Goal: Information Seeking & Learning: Learn about a topic

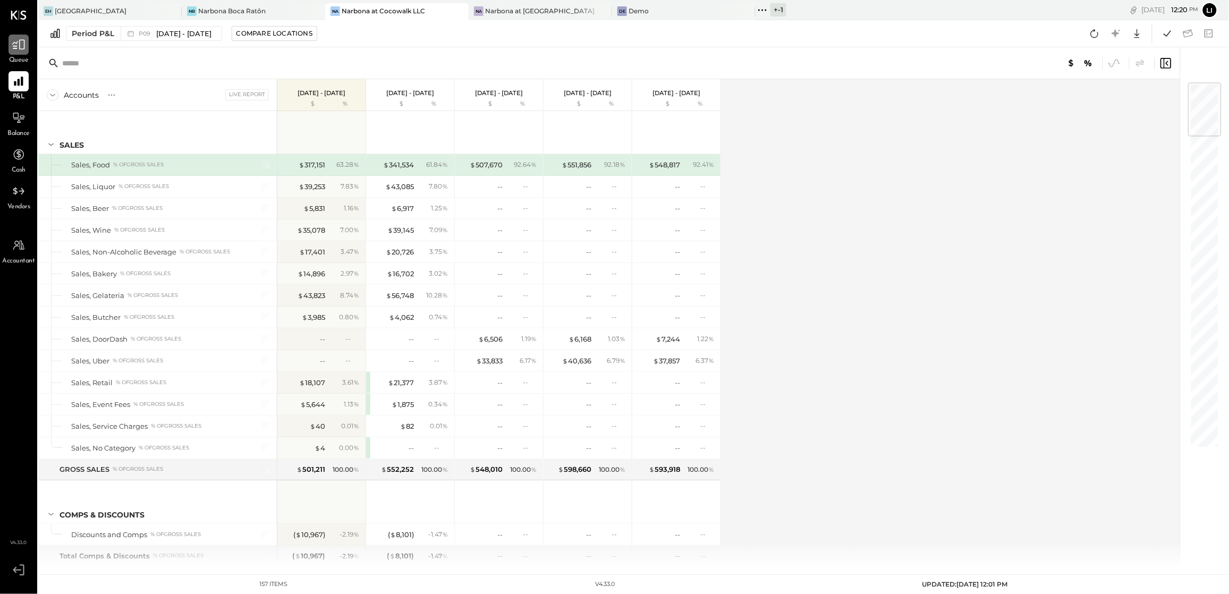
click at [20, 51] on icon at bounding box center [19, 45] width 14 height 14
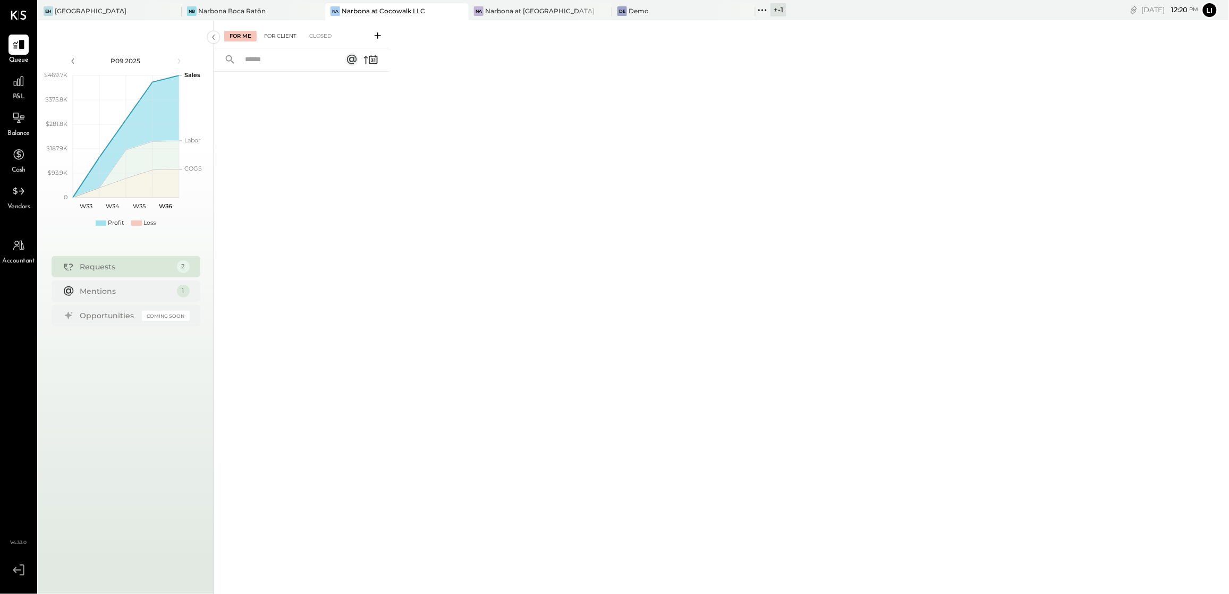
click at [293, 40] on div "For Client" at bounding box center [280, 36] width 43 height 11
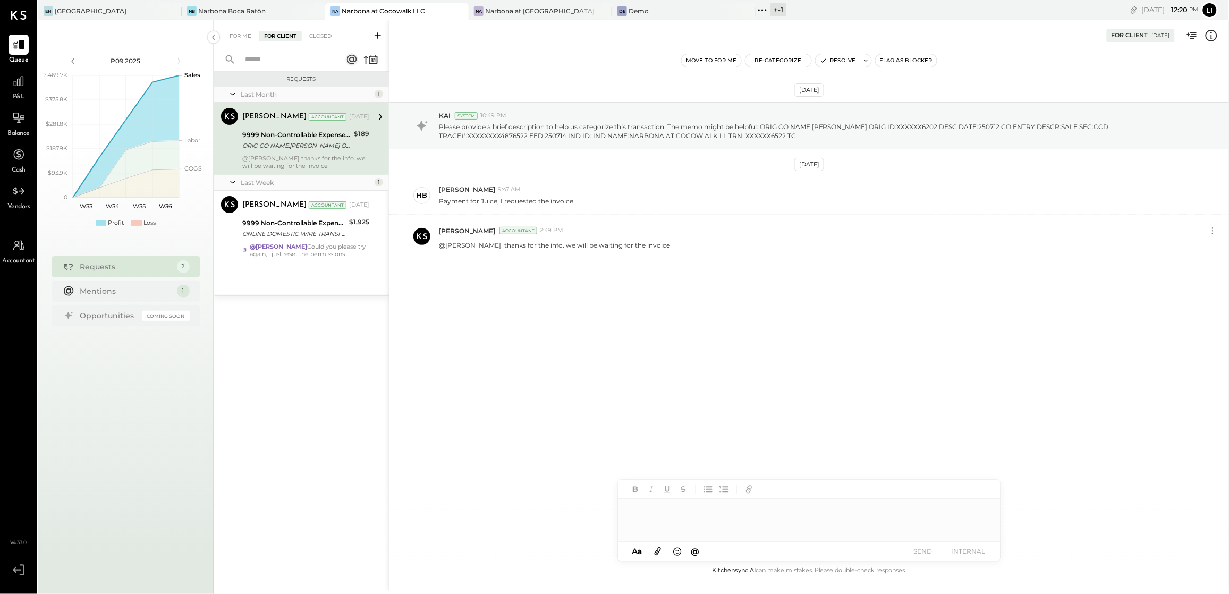
click at [310, 268] on div "Last Month 1 [PERSON_NAME] Accountant [PERSON_NAME] Accountant [DATE] 9999 Non-…" at bounding box center [301, 191] width 175 height 208
click at [320, 228] on div "9999 Non-Controllable Expenses:Other Income and Expenses:To Be Classified P&L" at bounding box center [294, 223] width 104 height 11
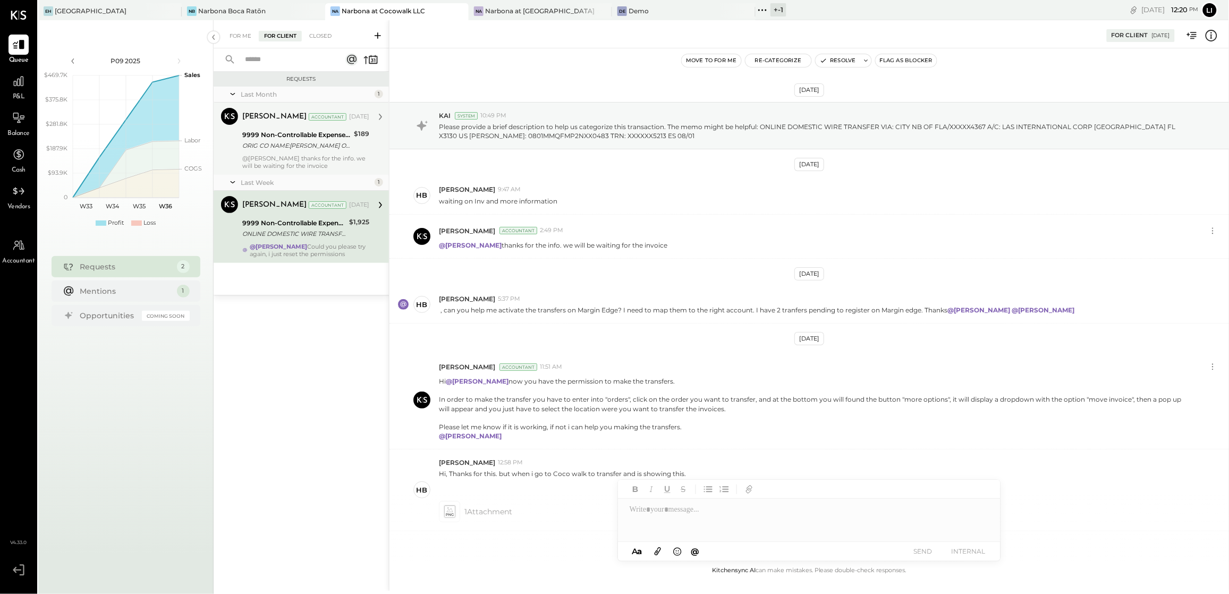
scroll to position [119, 0]
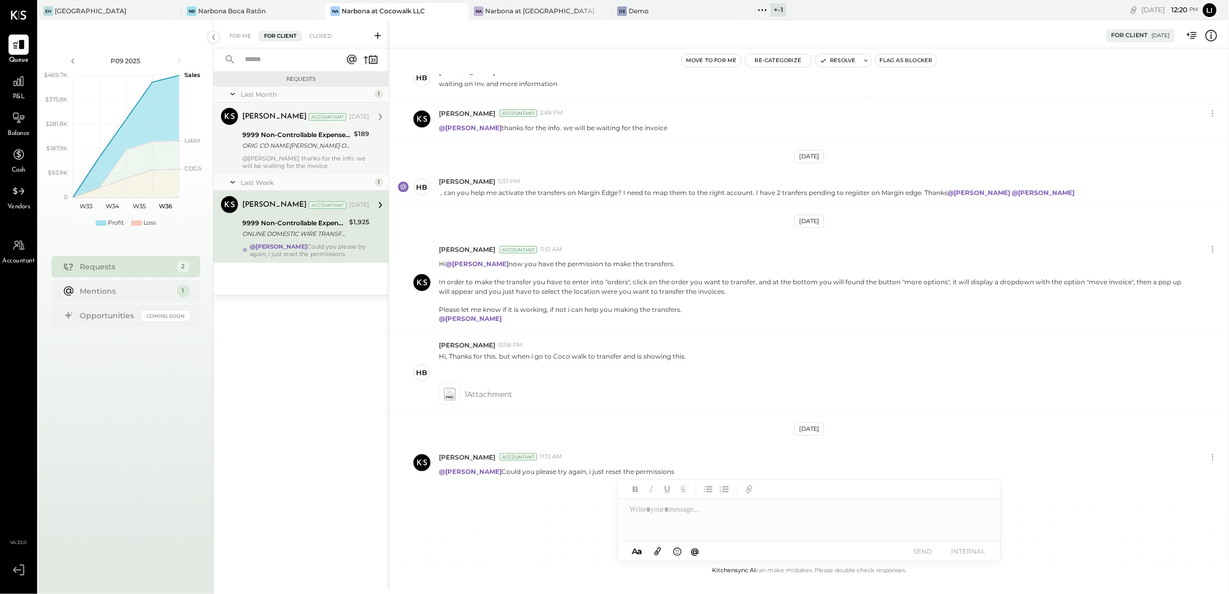
click at [310, 146] on div "ORIG CO NAME:[PERSON_NAME] ORIG ID:XXXXXX6202 DESC DATE:250712 CO ENTRY DESCR:S…" at bounding box center [296, 145] width 108 height 11
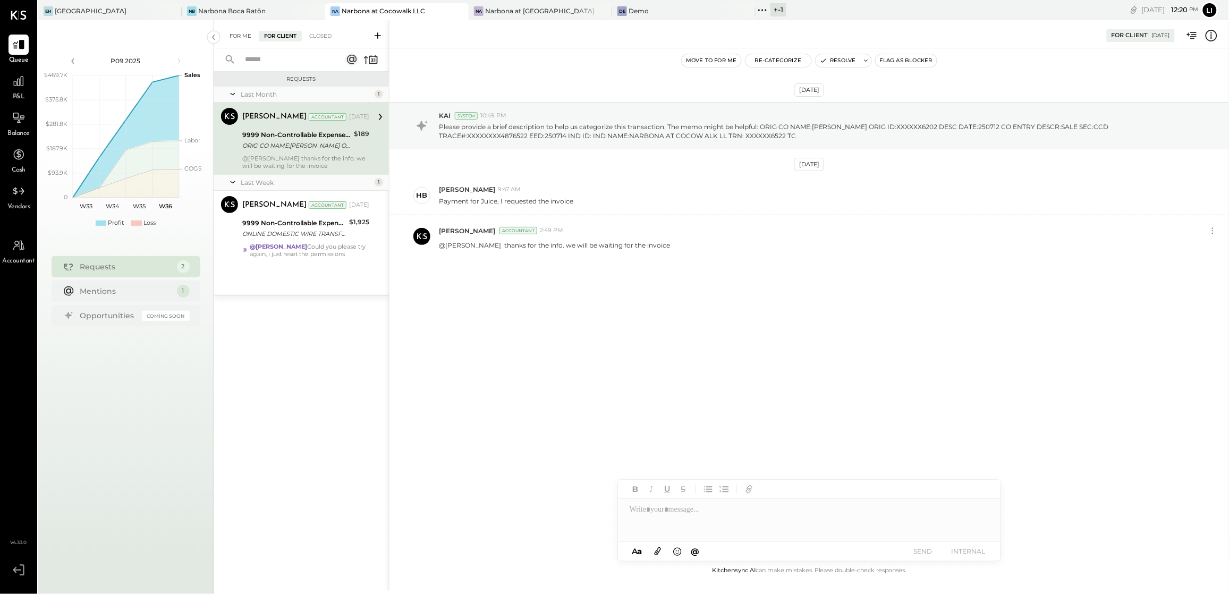
click at [230, 31] on div "For Me" at bounding box center [240, 36] width 32 height 11
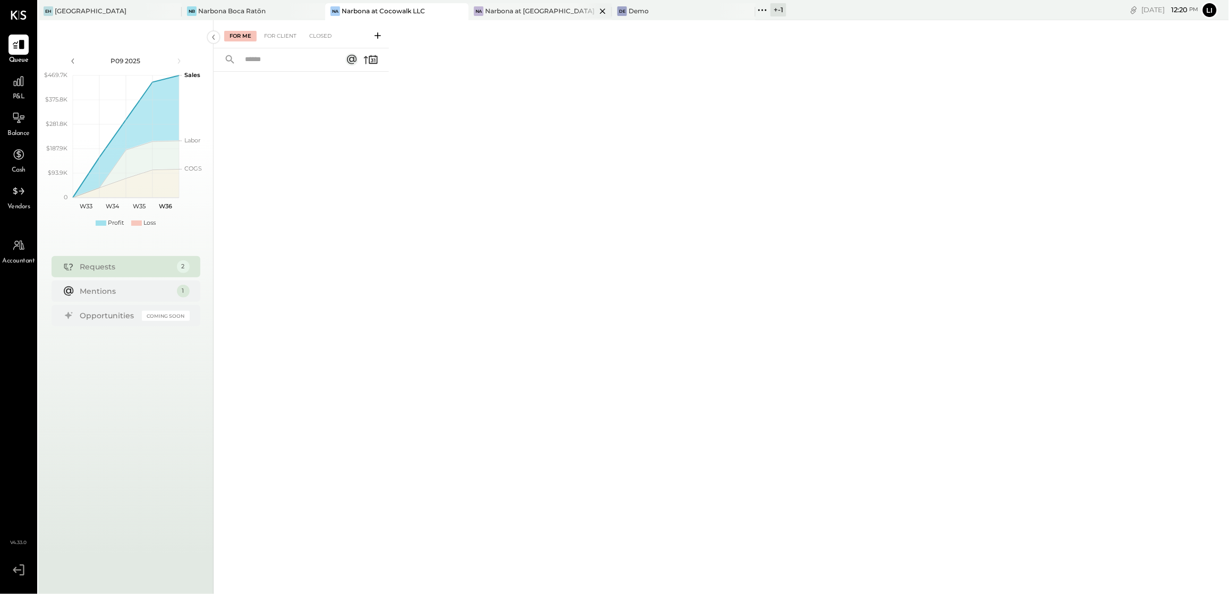
click at [552, 10] on div "Narbona at [GEOGRAPHIC_DATA] LLC" at bounding box center [540, 10] width 111 height 9
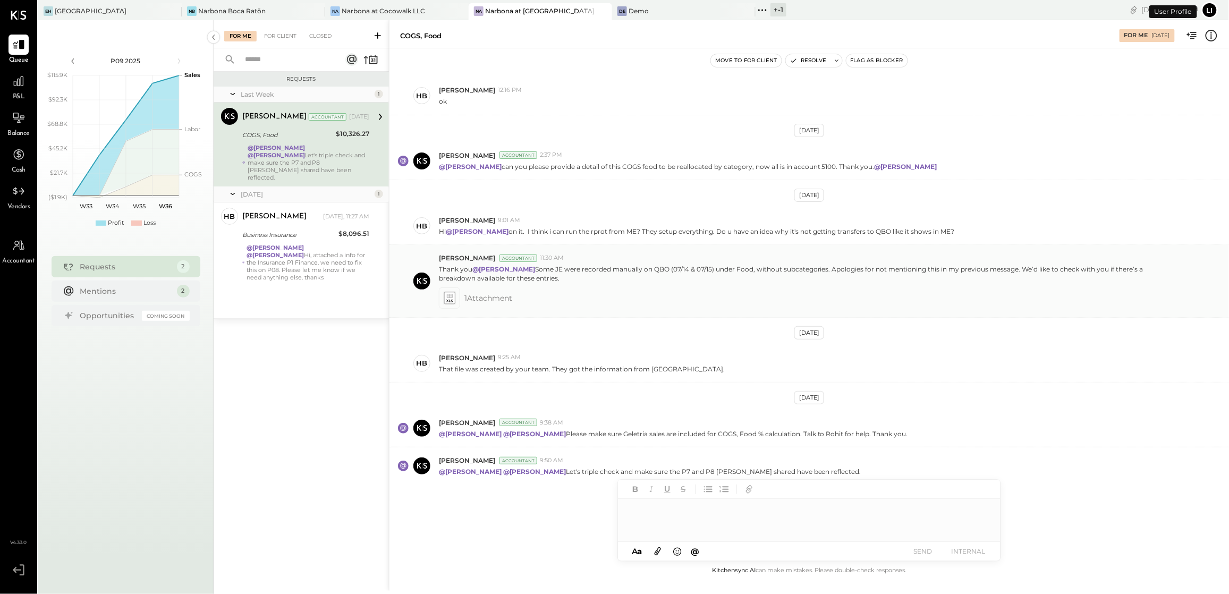
scroll to position [93, 0]
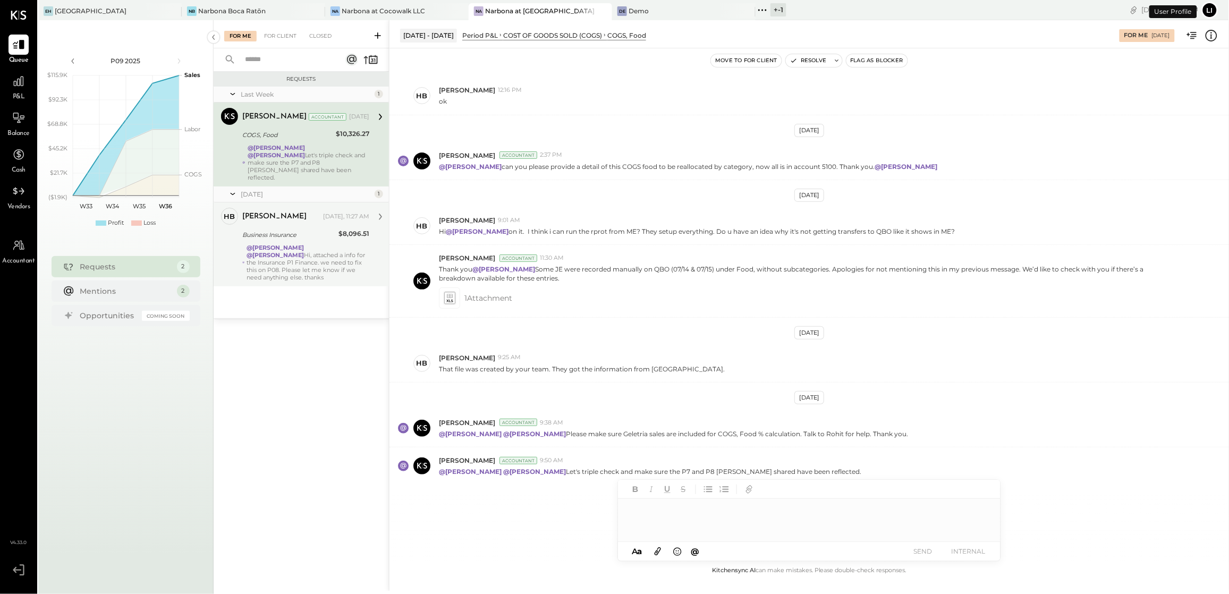
click at [289, 273] on div "@[PERSON_NAME] @[PERSON_NAME] Hi, attached a info for the Insurance P1 Finance.…" at bounding box center [308, 262] width 122 height 37
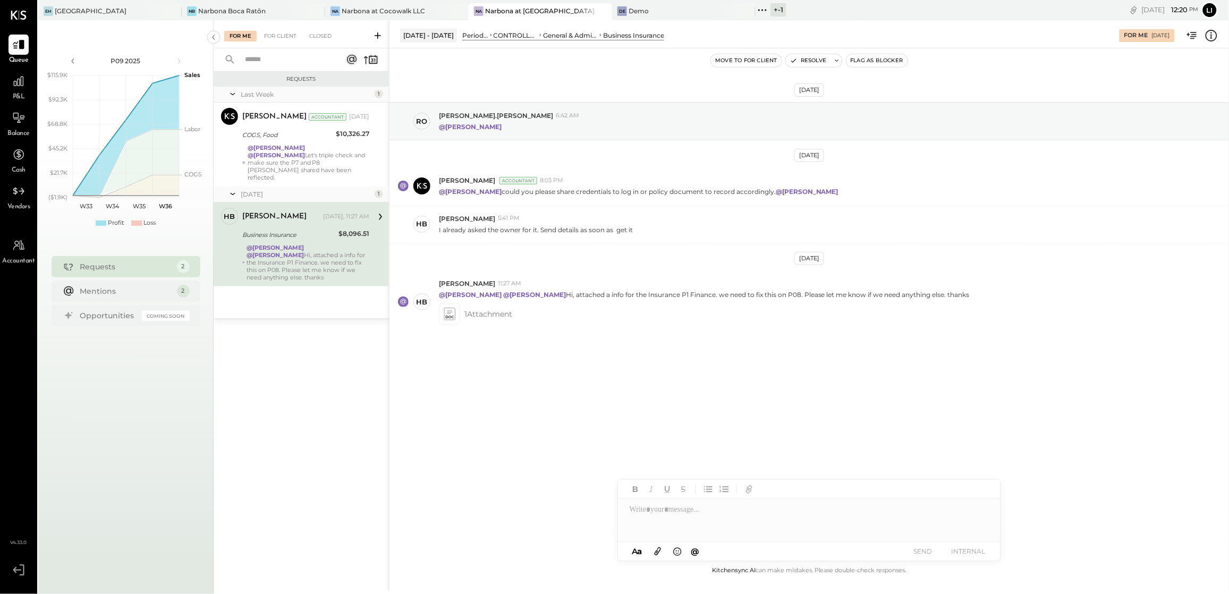
click at [710, 422] on div "[DATE] ro [PERSON_NAME].[PERSON_NAME] 6:42 AM @[PERSON_NAME] [DATE] [PERSON_NAM…" at bounding box center [810, 306] width 840 height 516
click at [456, 314] on icon at bounding box center [449, 314] width 13 height 15
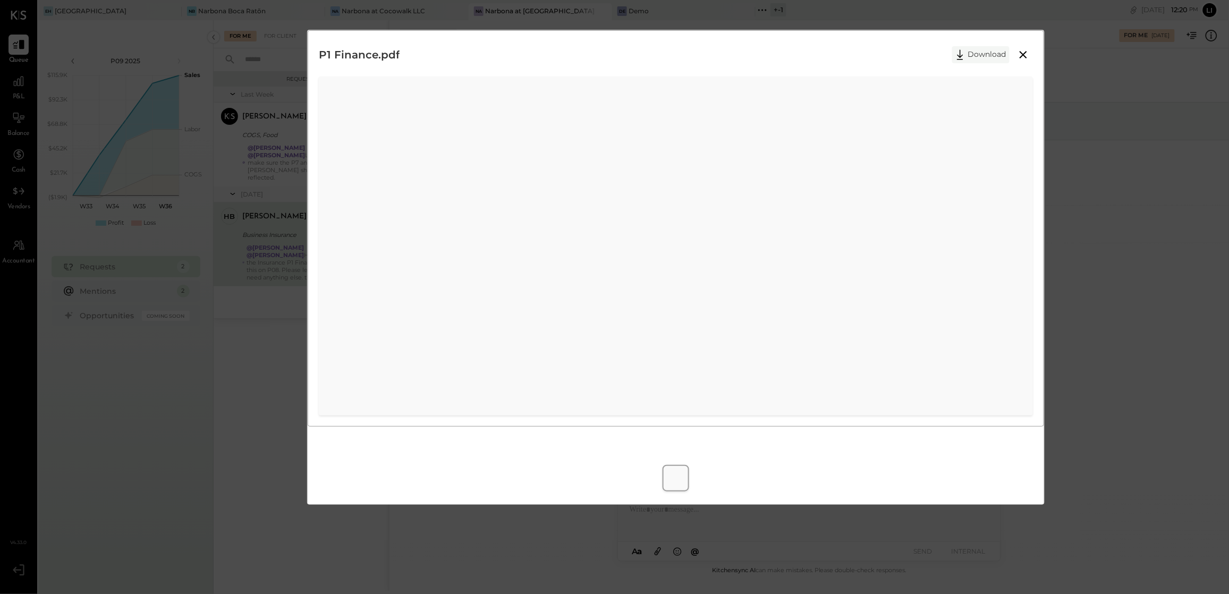
click at [966, 48] on icon at bounding box center [961, 55] width 16 height 16
click at [1025, 61] on icon at bounding box center [1023, 54] width 13 height 13
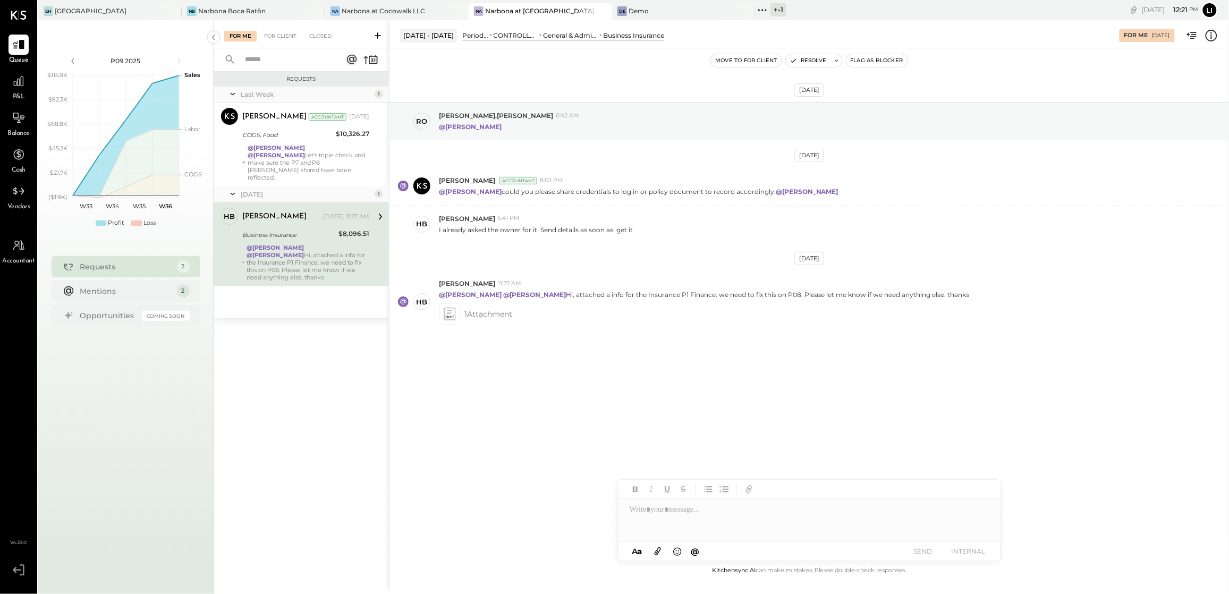
click at [661, 423] on div "[DATE] ro [PERSON_NAME].[PERSON_NAME] 6:42 AM @[PERSON_NAME] [DATE] [PERSON_NAM…" at bounding box center [810, 306] width 840 height 516
click at [448, 318] on icon at bounding box center [449, 314] width 11 height 12
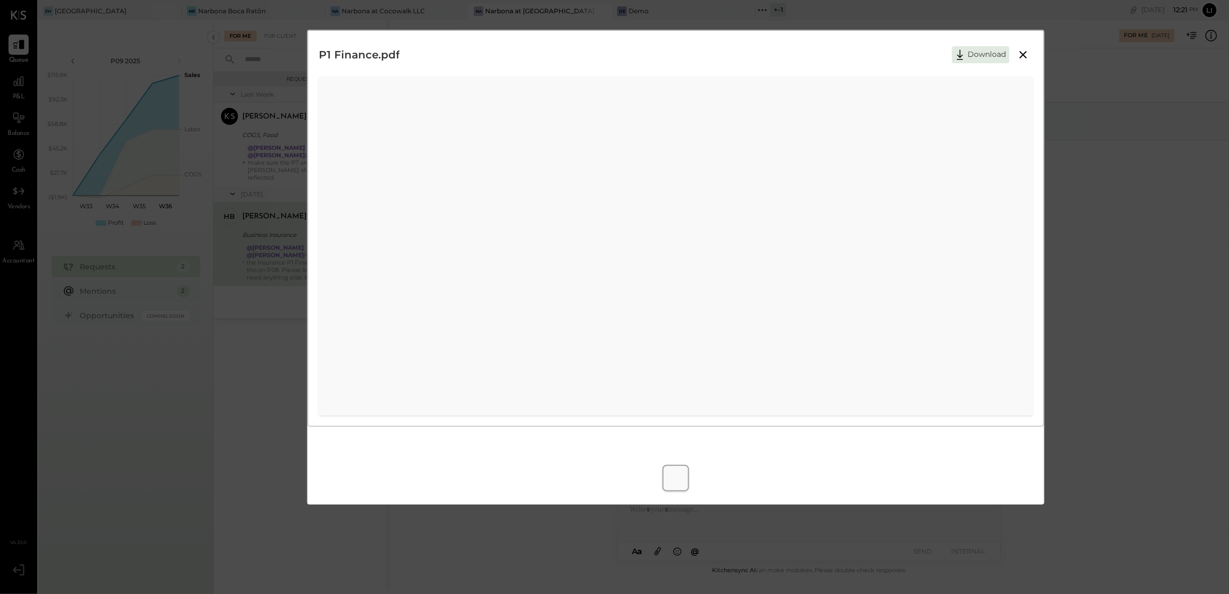
click at [1022, 56] on icon at bounding box center [1023, 54] width 7 height 7
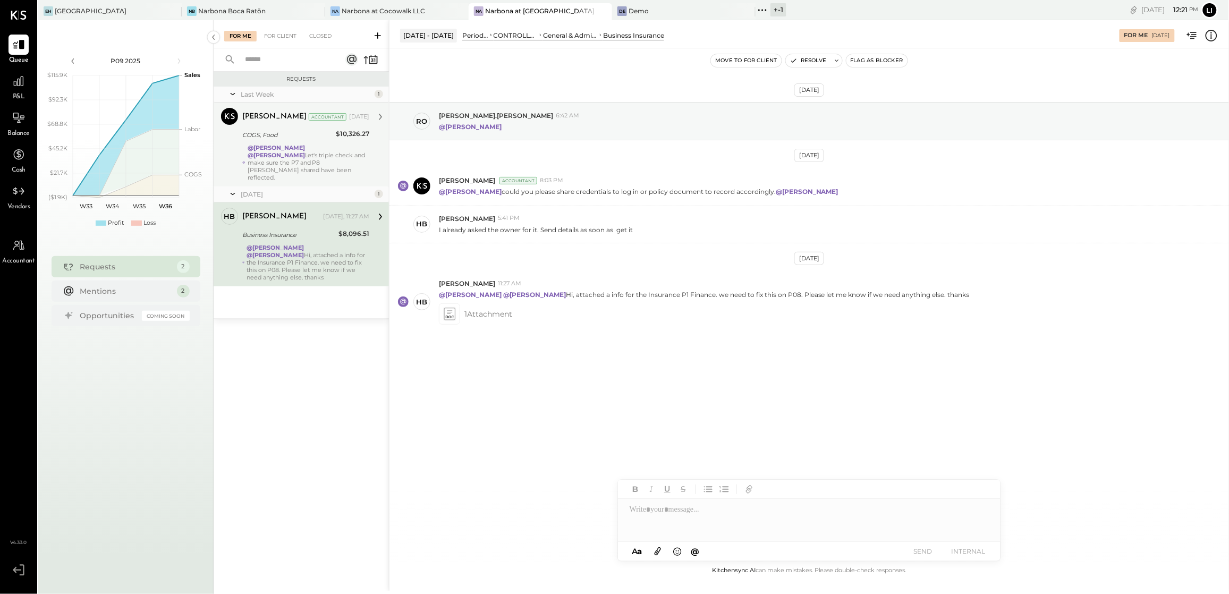
click at [326, 151] on div "@[PERSON_NAME] @[PERSON_NAME] Let's triple check and make sure the P7 and P8 [P…" at bounding box center [309, 162] width 122 height 37
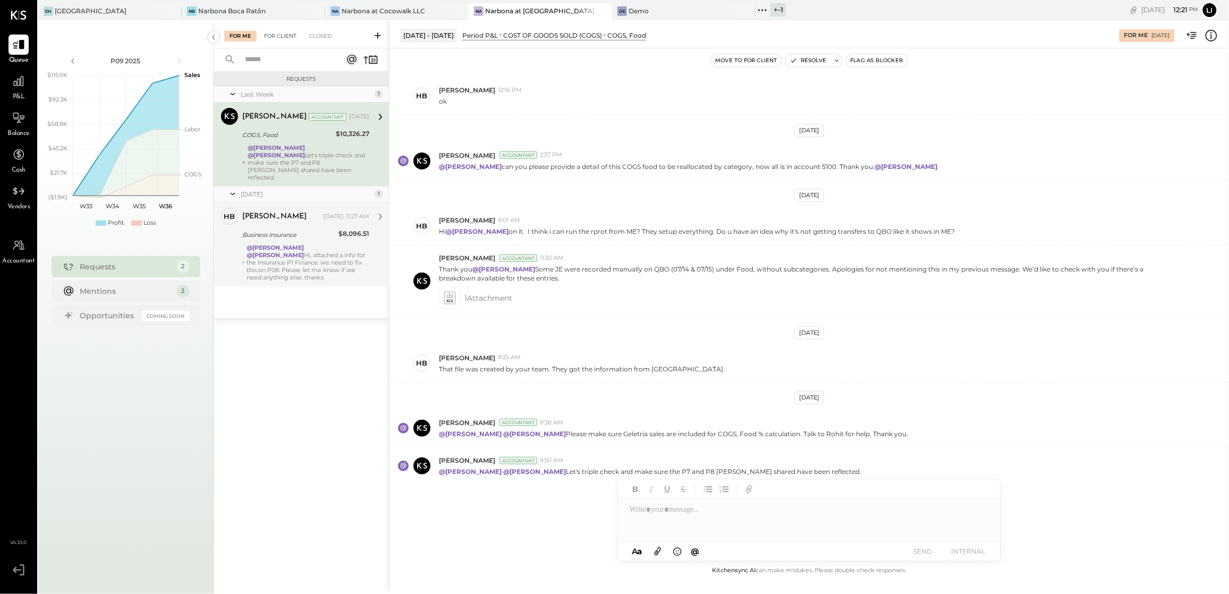
click at [279, 40] on div "For Client" at bounding box center [280, 36] width 43 height 11
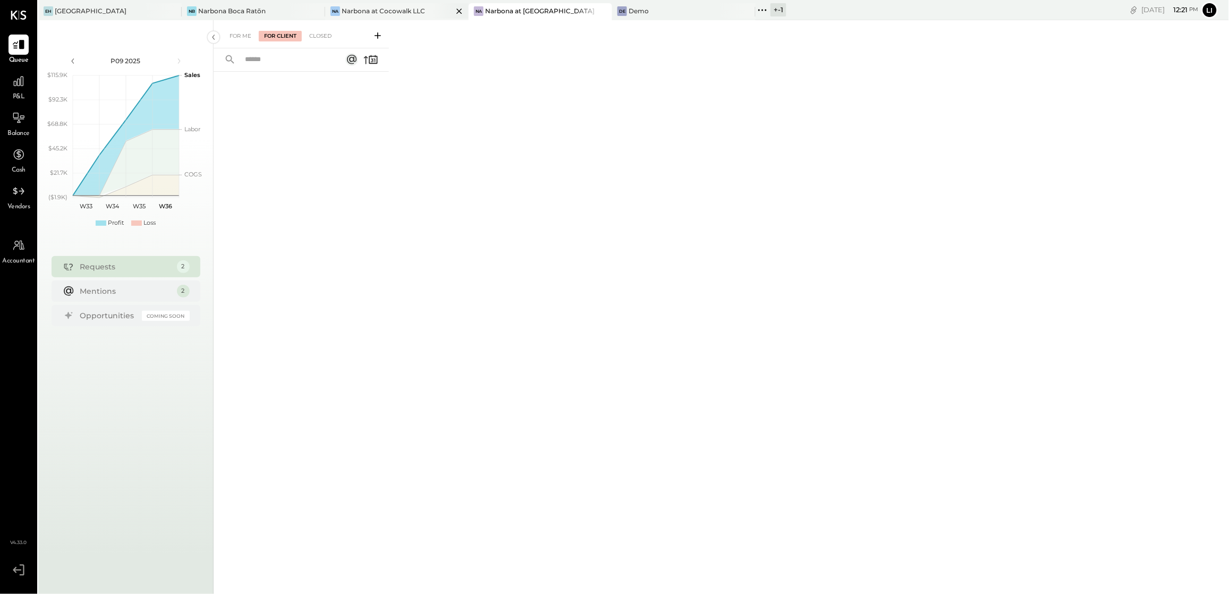
click at [394, 15] on div "Narbona at Cocowalk LLC" at bounding box center [383, 10] width 83 height 9
click at [548, 14] on div "Narbona at [GEOGRAPHIC_DATA] LLC" at bounding box center [540, 10] width 111 height 9
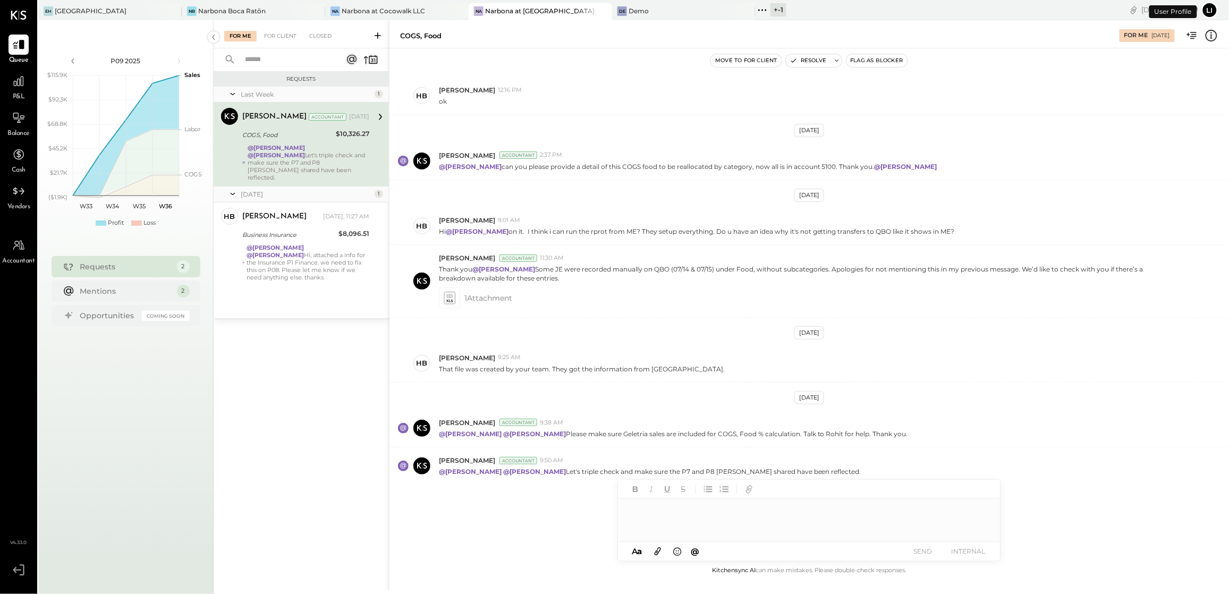
scroll to position [93, 0]
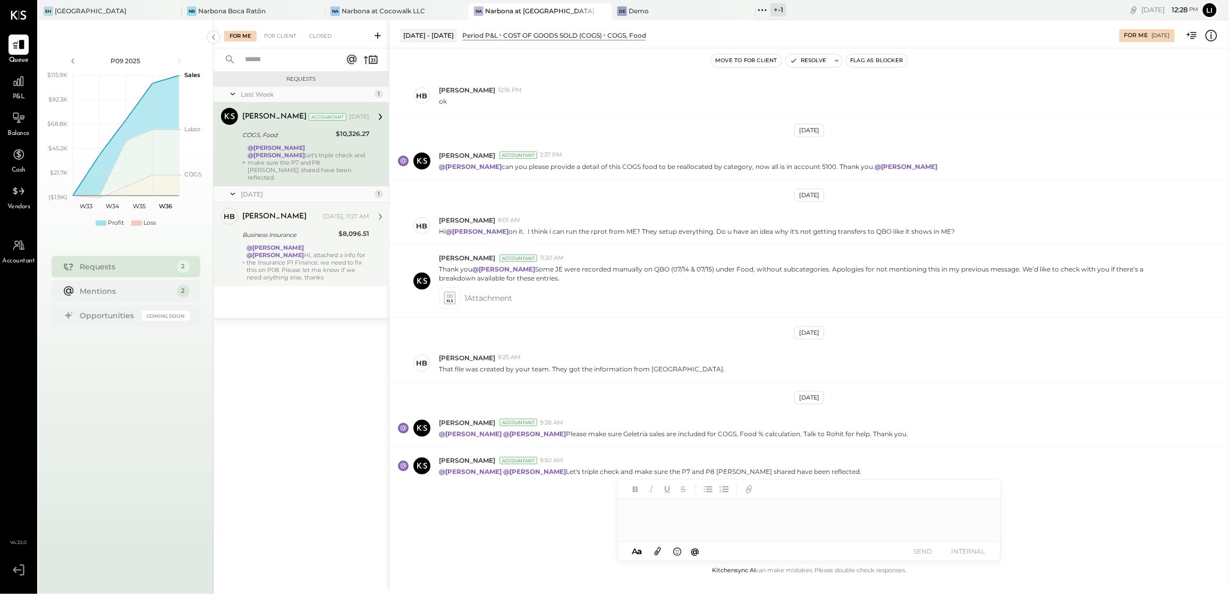
click at [311, 230] on div "Business Insurance" at bounding box center [288, 235] width 93 height 11
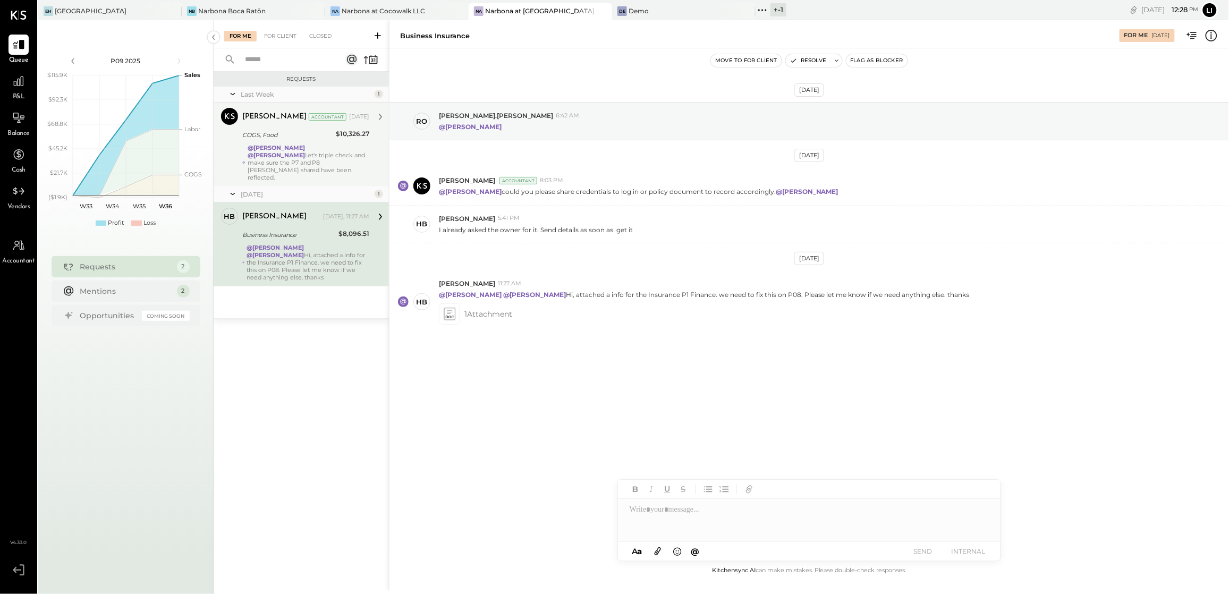
click at [307, 139] on div "COGS, Food" at bounding box center [287, 135] width 90 height 11
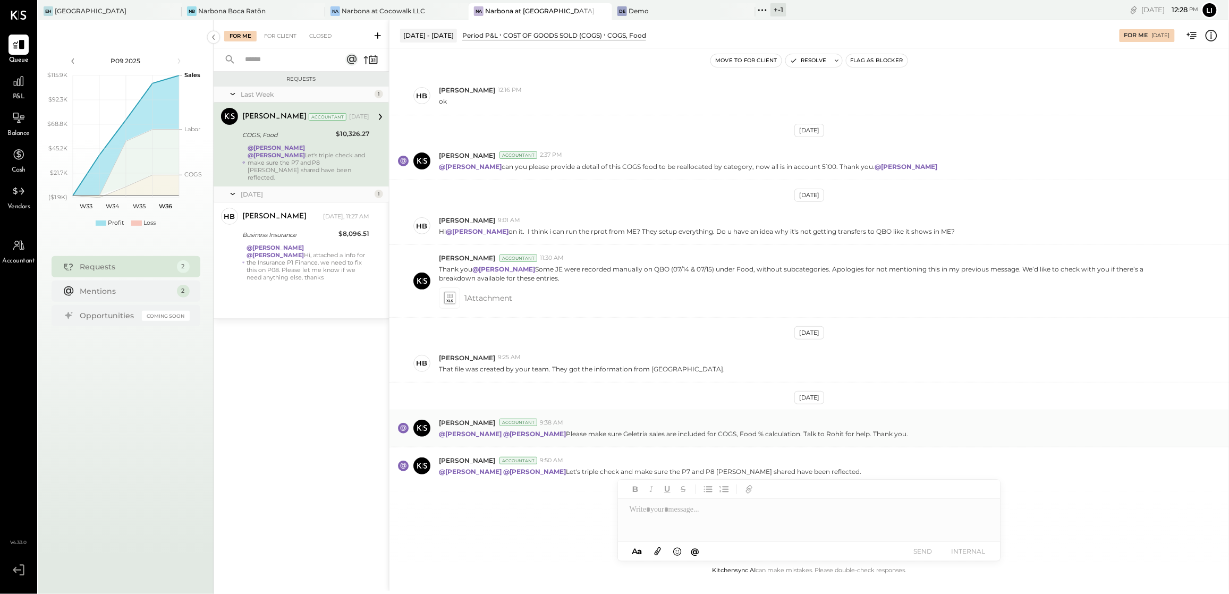
scroll to position [92, 0]
click at [13, 92] on span "P&L" at bounding box center [19, 97] width 12 height 10
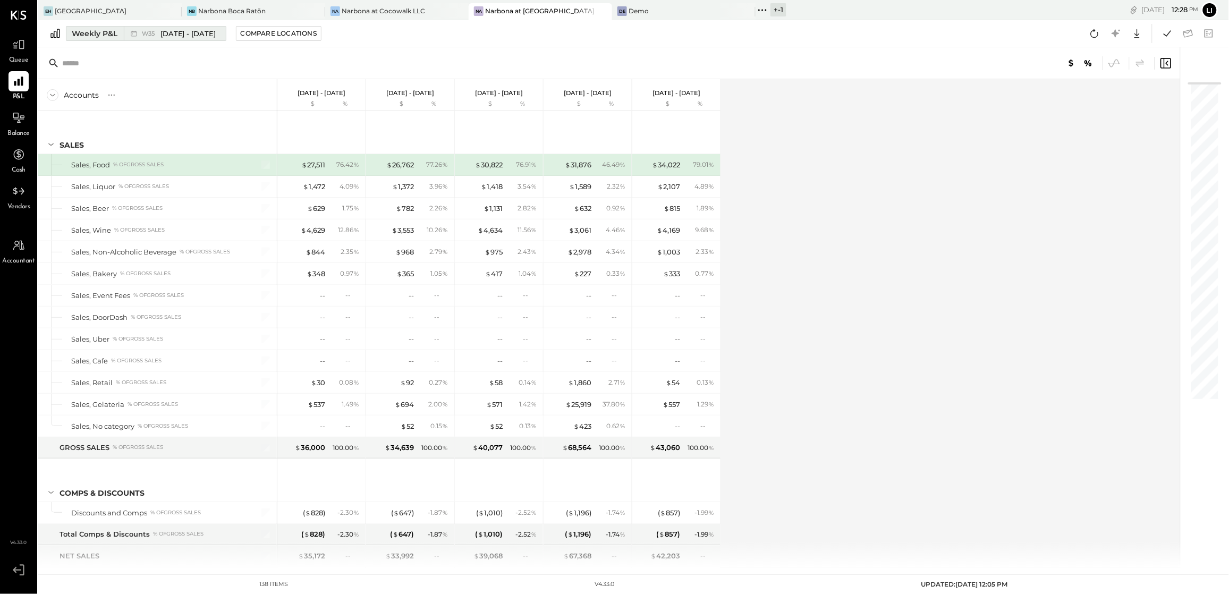
click at [107, 36] on div "Weekly P&L" at bounding box center [95, 33] width 46 height 11
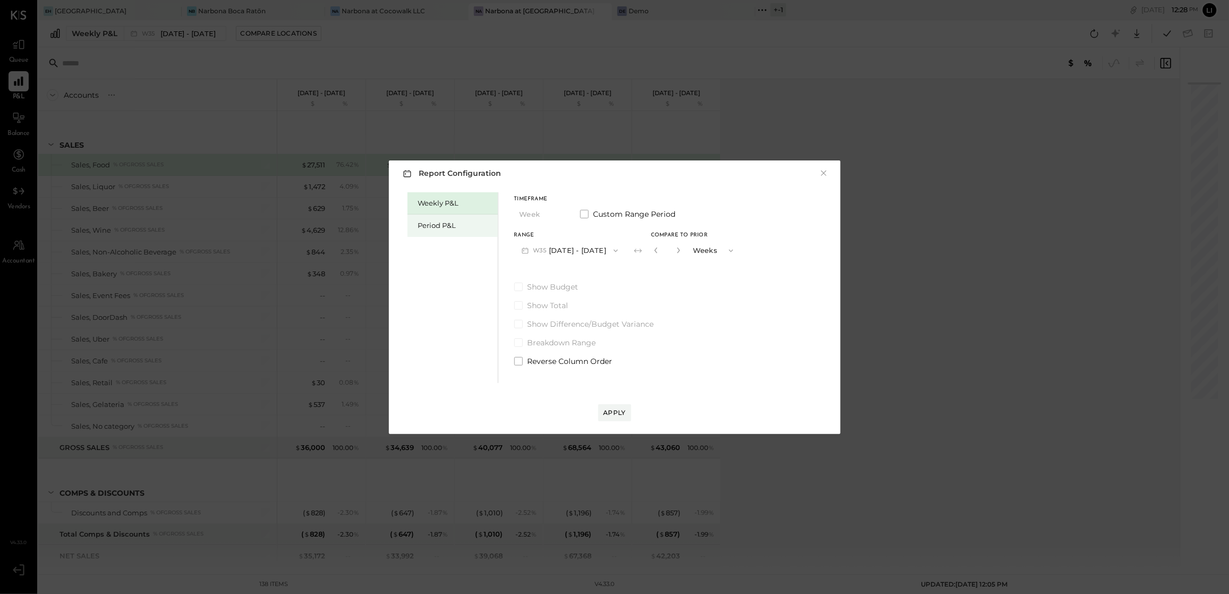
click at [424, 222] on div "Period P&L" at bounding box center [455, 226] width 74 height 10
click at [647, 250] on button "Compare" at bounding box center [654, 250] width 44 height 11
click at [673, 252] on input "*" at bounding box center [667, 251] width 14 height 18
click at [697, 252] on button "Periods" at bounding box center [713, 251] width 53 height 20
click at [683, 253] on div "*" at bounding box center [666, 251] width 33 height 20
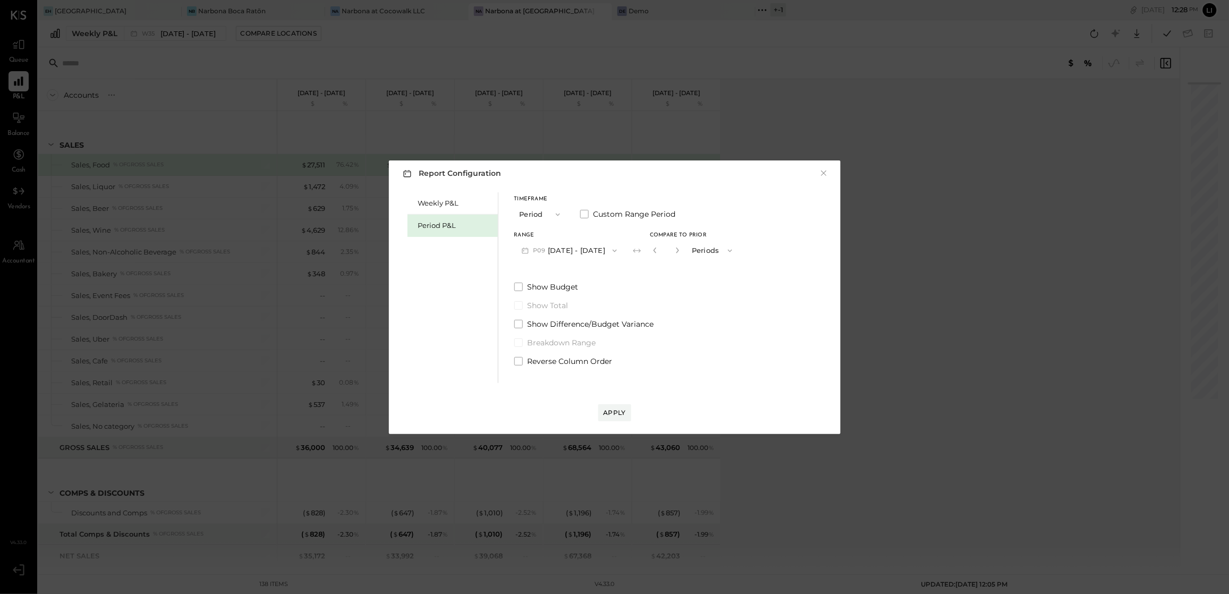
click at [683, 253] on div "*" at bounding box center [666, 251] width 33 height 20
click at [682, 253] on button "button" at bounding box center [677, 251] width 9 height 12
type input "*"
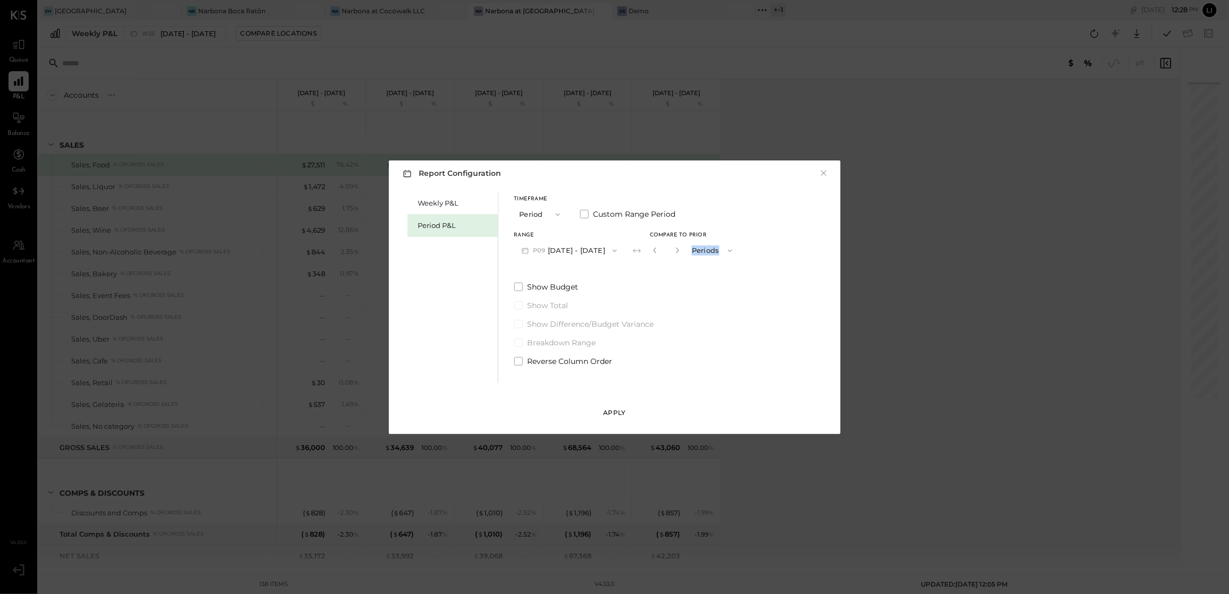
click at [615, 417] on div "Apply" at bounding box center [615, 412] width 22 height 9
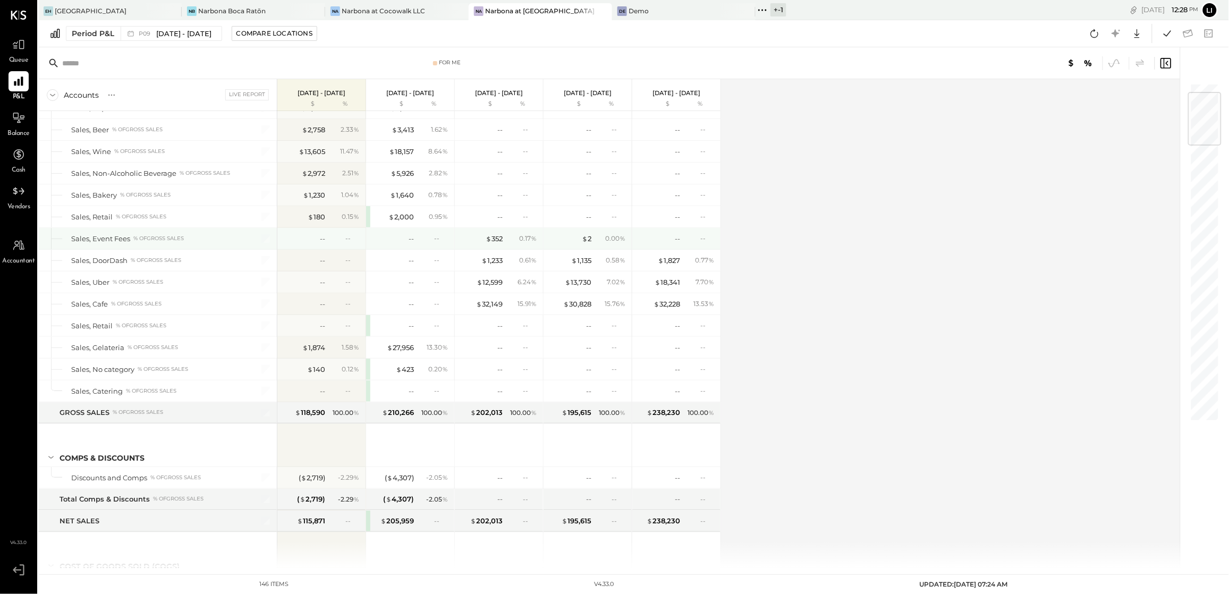
scroll to position [76, 0]
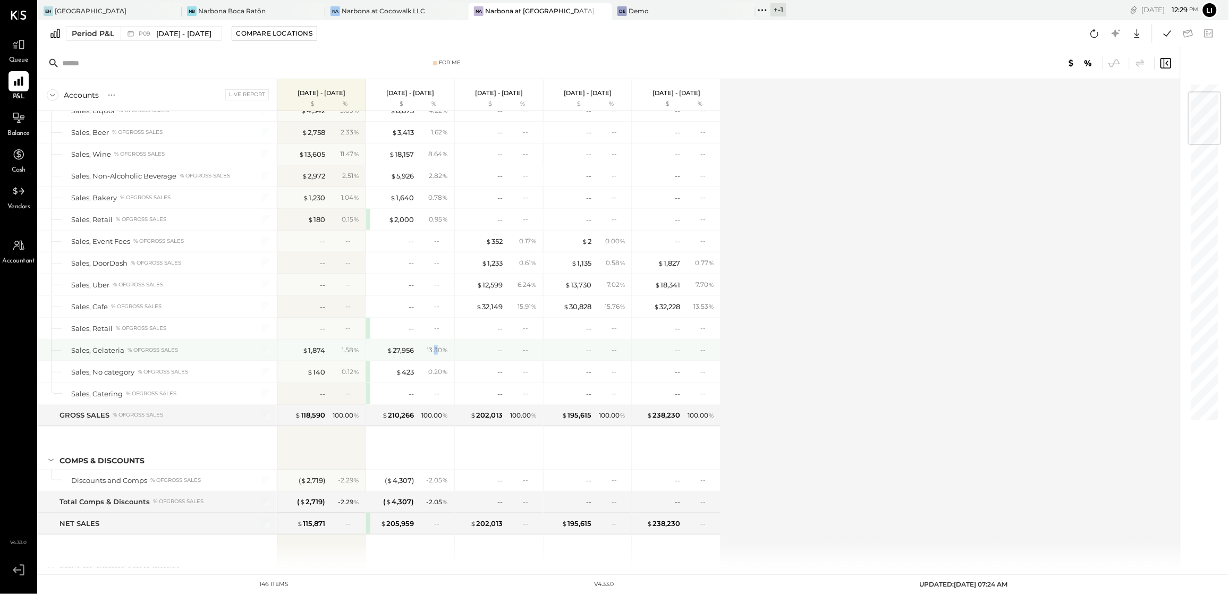
click at [437, 351] on div "13.30 %" at bounding box center [437, 351] width 21 height 10
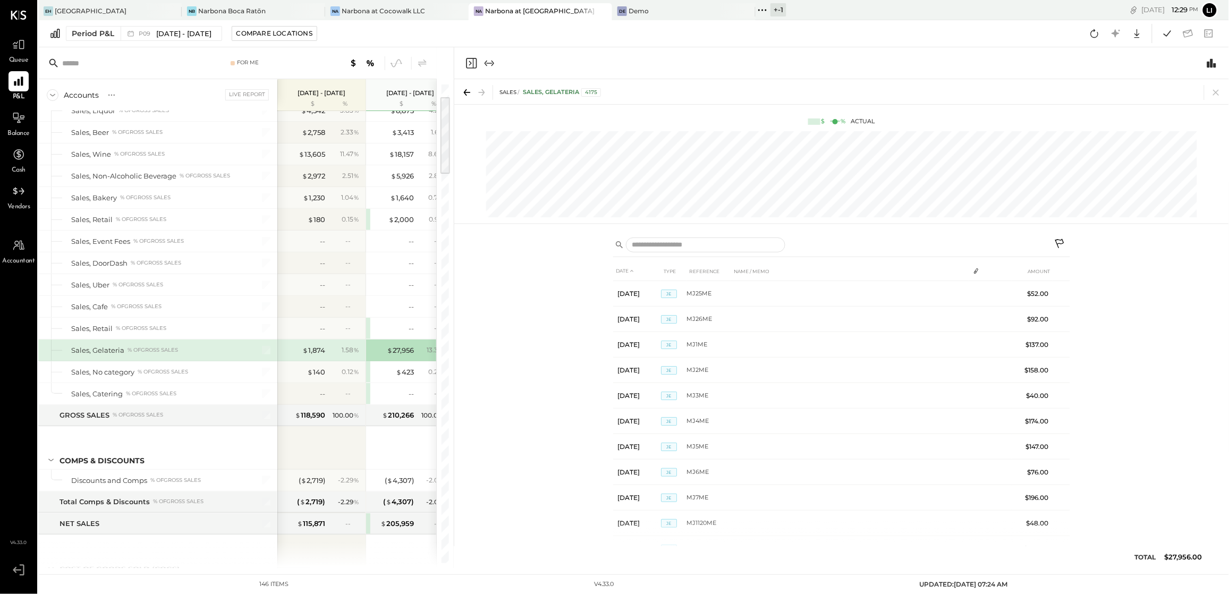
click at [410, 33] on div "Period P&L P09 [DATE] - [DATE] Compare Locations Google Sheets Excel" at bounding box center [633, 33] width 1191 height 27
click at [470, 94] on icon at bounding box center [467, 92] width 15 height 15
click at [1225, 95] on div "SALES Sales, Gelateria 4175" at bounding box center [841, 91] width 775 height 25
click at [1222, 92] on icon at bounding box center [1216, 92] width 15 height 15
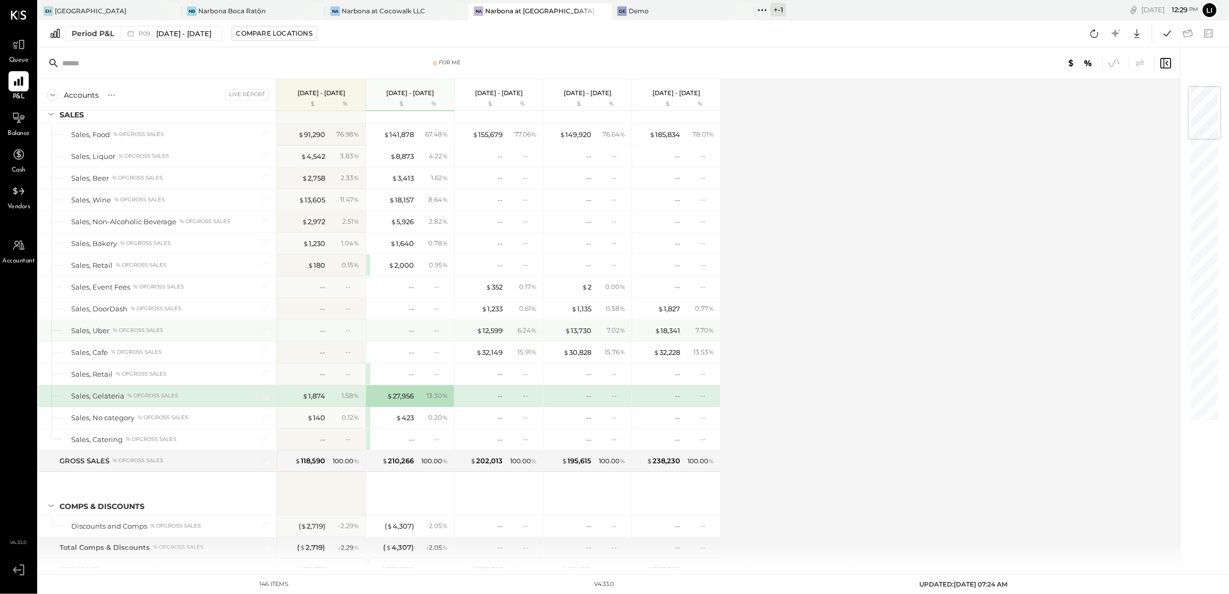
scroll to position [28, 0]
click at [739, 362] on div "Accounts S % GL Live Report [DATE] - [DATE] $ % [DATE] - [DATE] $ % [DATE] - [D…" at bounding box center [610, 323] width 1144 height 489
click at [397, 401] on div "$ 27,956" at bounding box center [400, 399] width 27 height 10
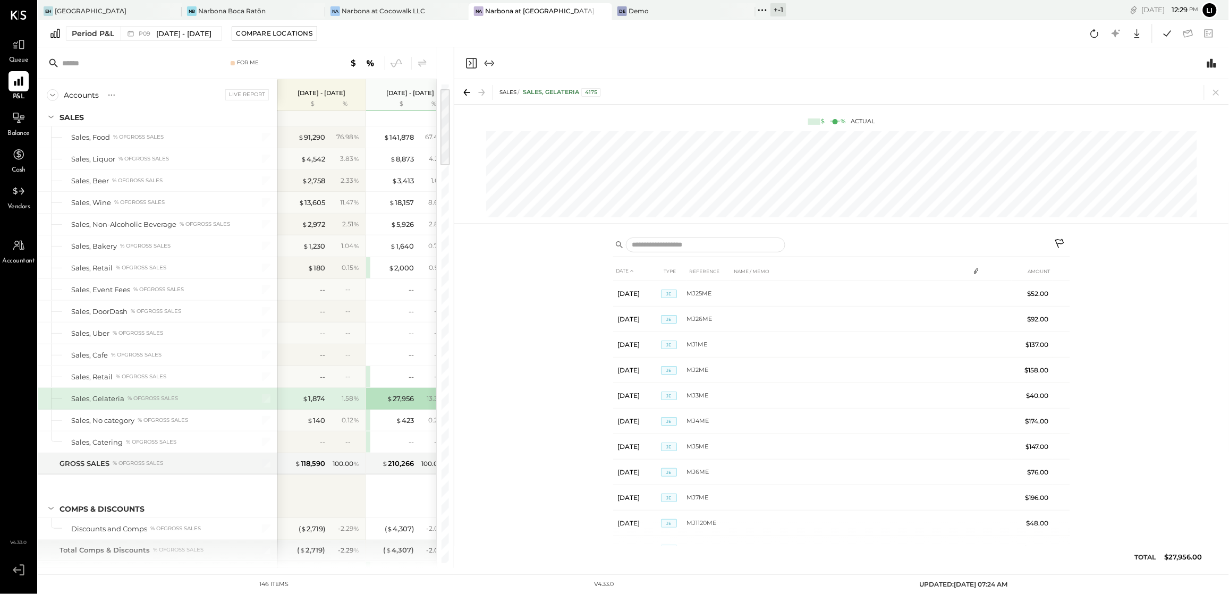
click at [472, 94] on icon at bounding box center [467, 92] width 15 height 15
click at [1211, 63] on icon "Switch to Chart module" at bounding box center [1212, 62] width 9 height 9
click at [475, 64] on icon "Close panel" at bounding box center [471, 63] width 13 height 13
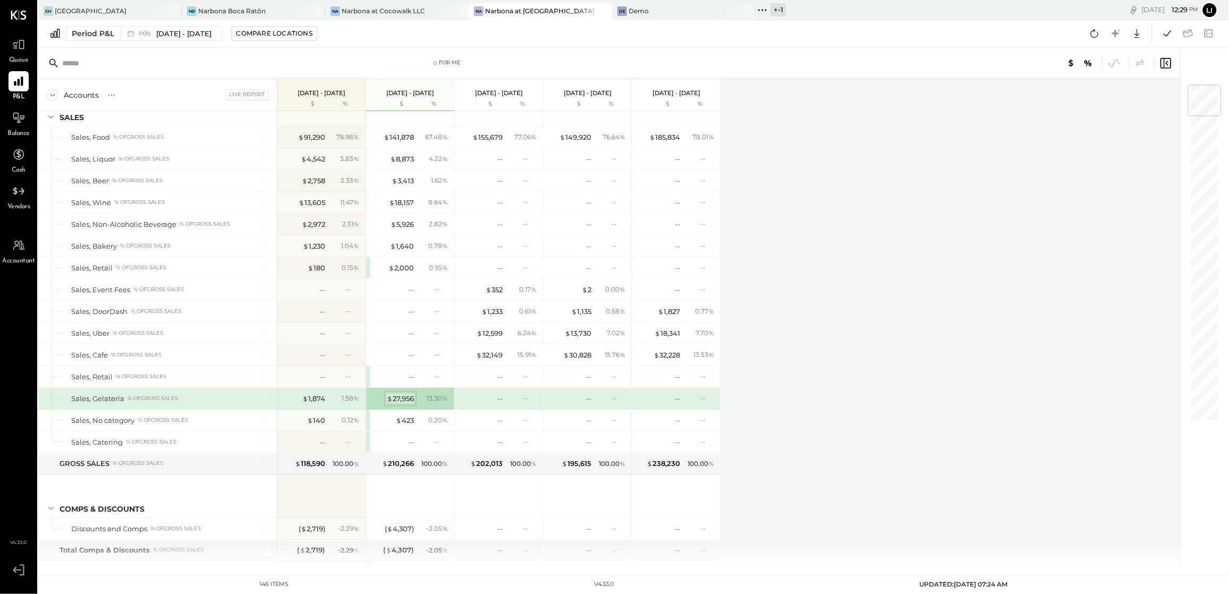
click at [401, 399] on div "$ 27,956" at bounding box center [400, 399] width 27 height 10
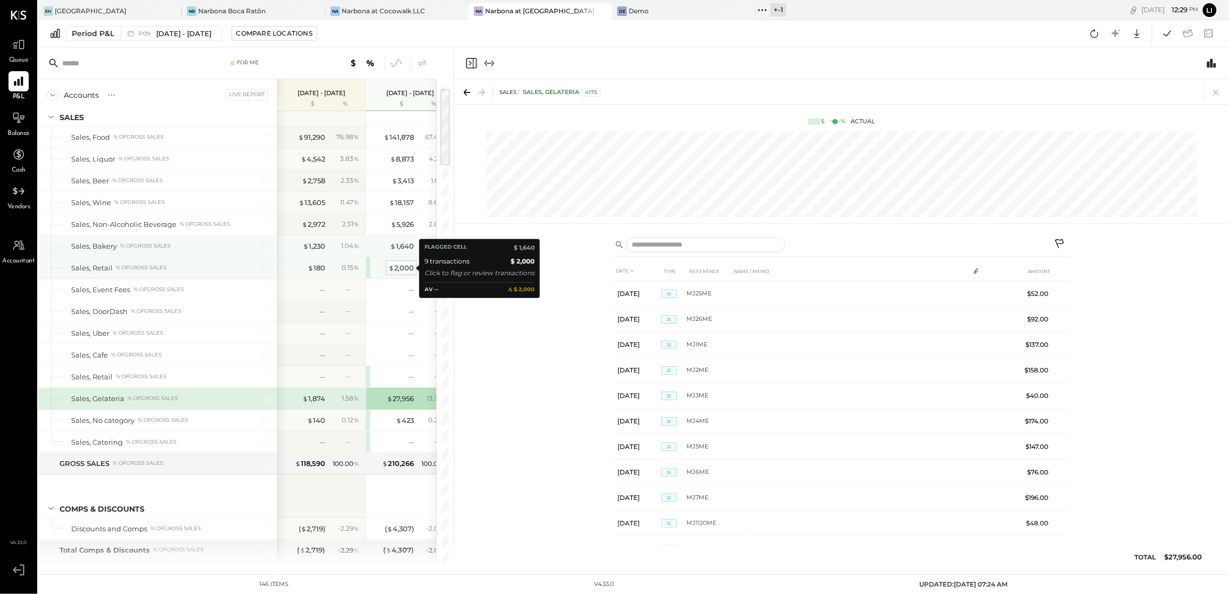
click at [401, 270] on div "$ 2,000" at bounding box center [402, 268] width 26 height 10
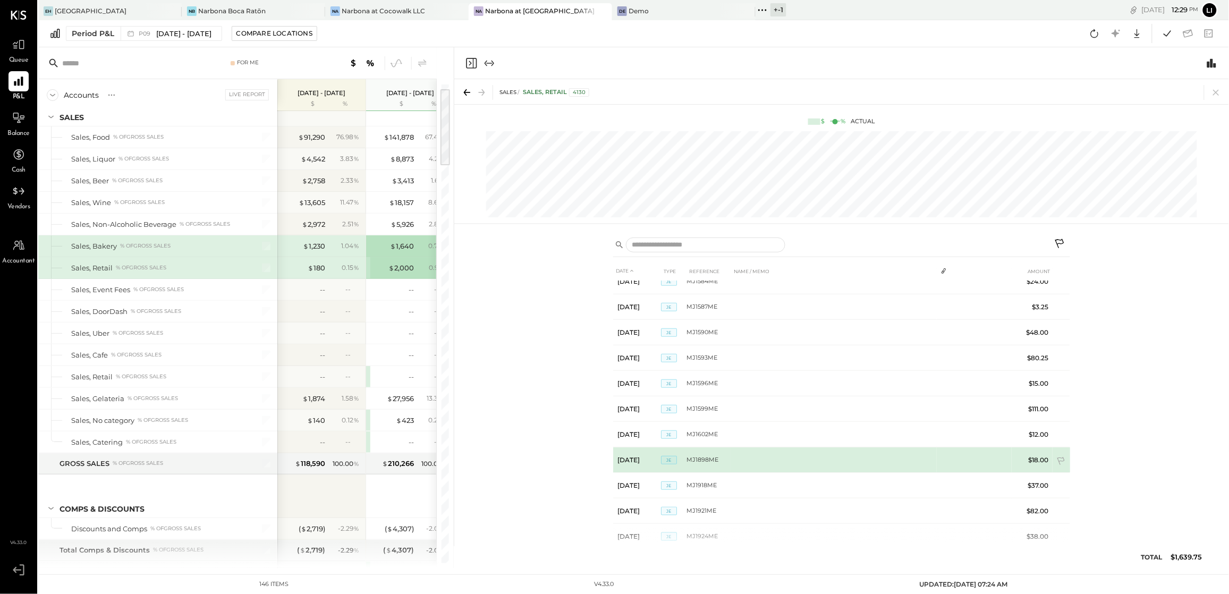
scroll to position [416, 0]
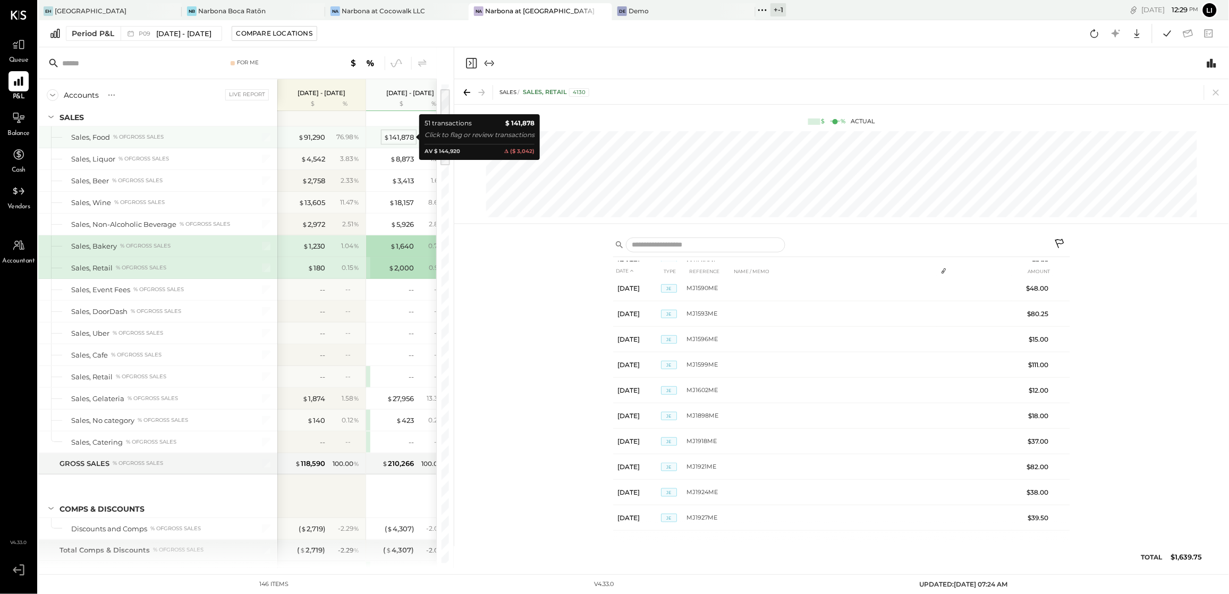
click at [393, 132] on div "$ 141,878" at bounding box center [399, 137] width 30 height 10
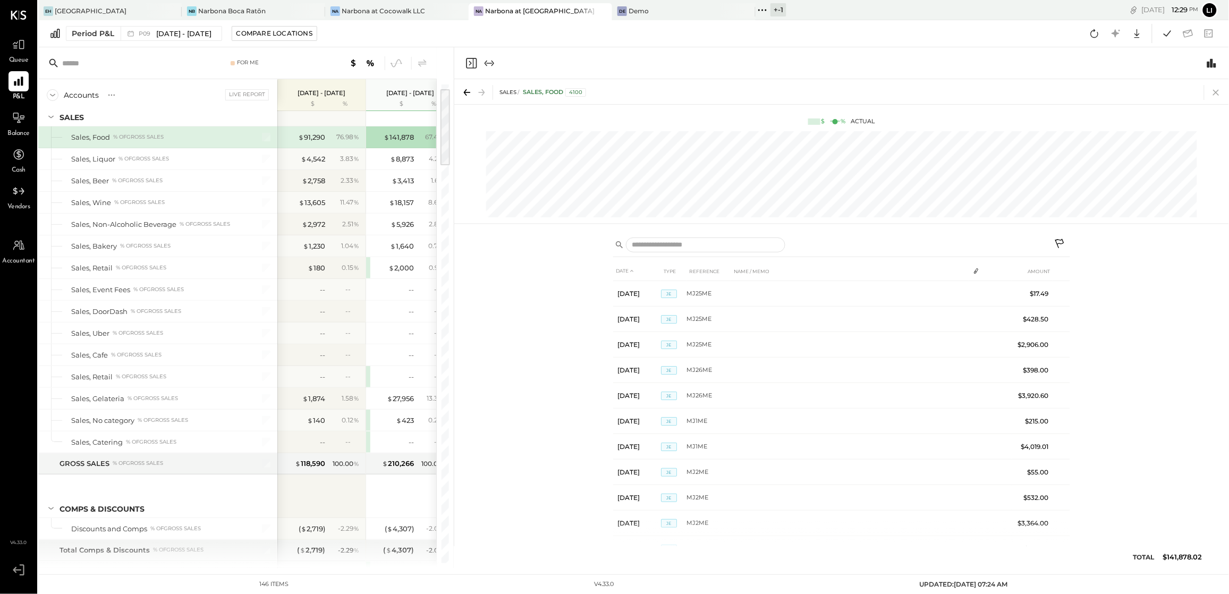
click at [1217, 87] on icon at bounding box center [1216, 92] width 15 height 15
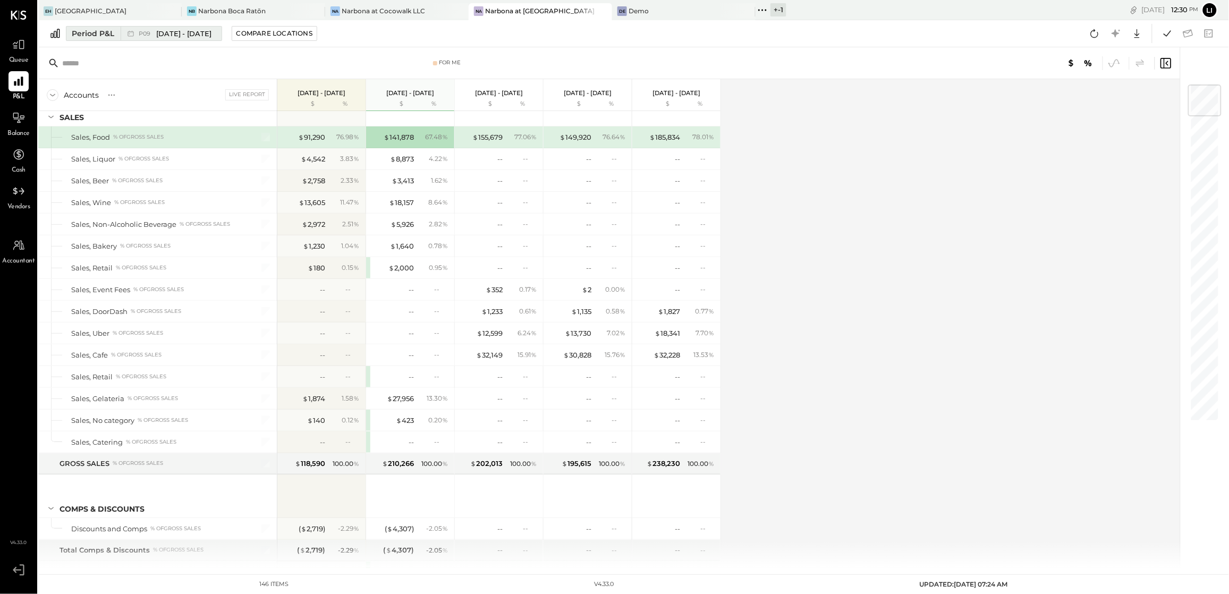
click at [161, 36] on span "[DATE] - [DATE]" at bounding box center [184, 34] width 56 height 10
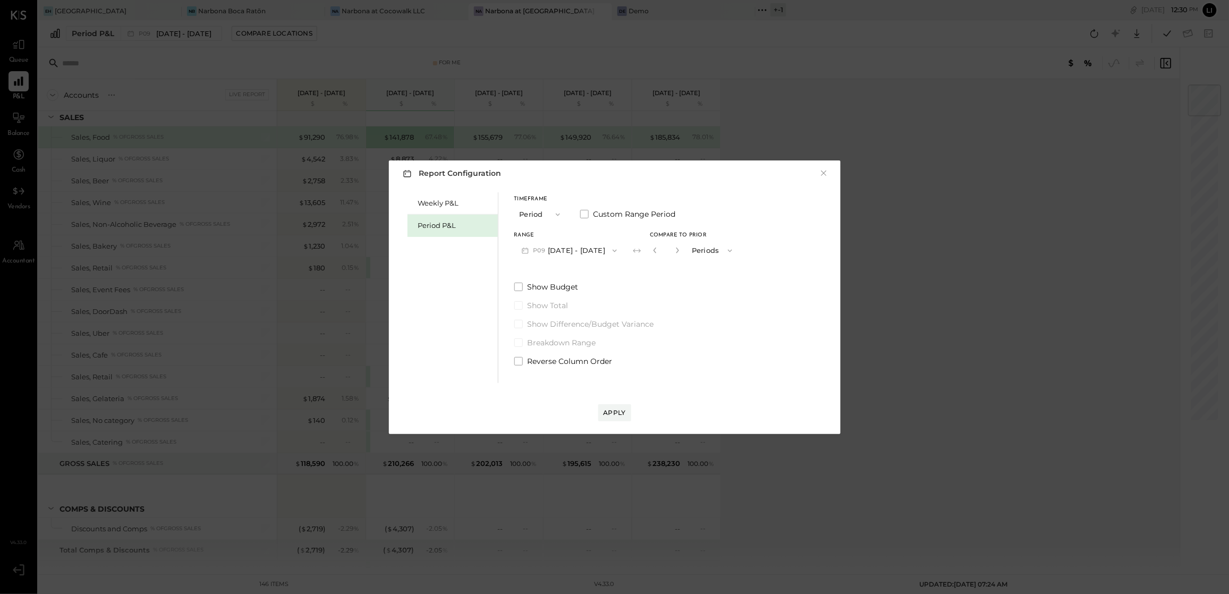
click at [682, 255] on button "button" at bounding box center [677, 251] width 9 height 12
type input "*"
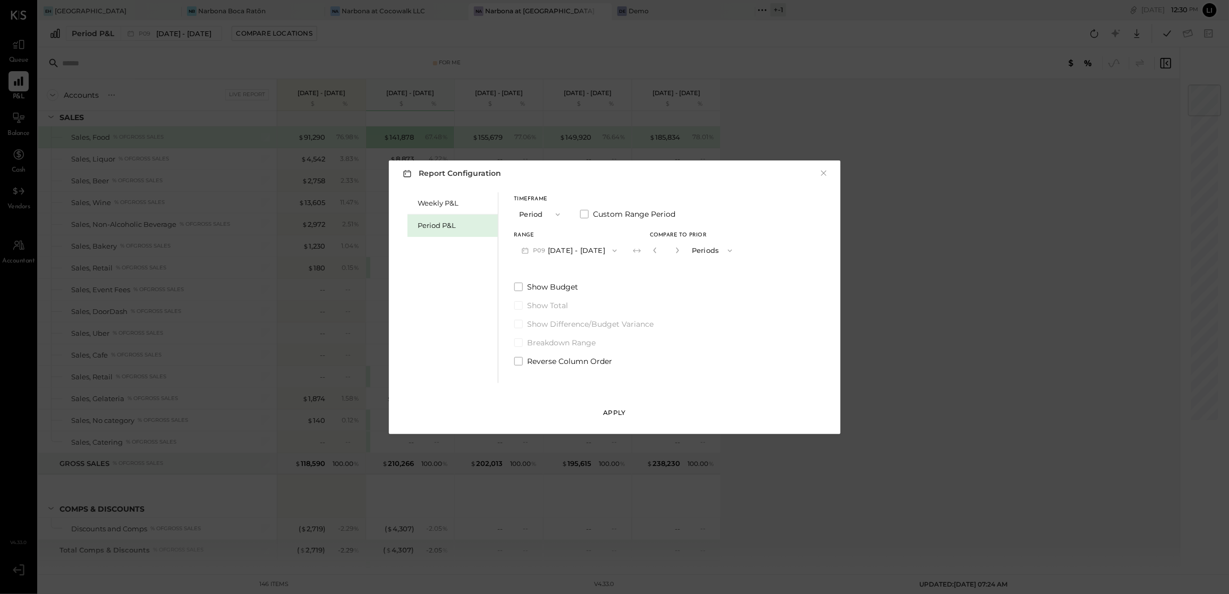
click at [622, 405] on button "Apply" at bounding box center [615, 413] width 33 height 17
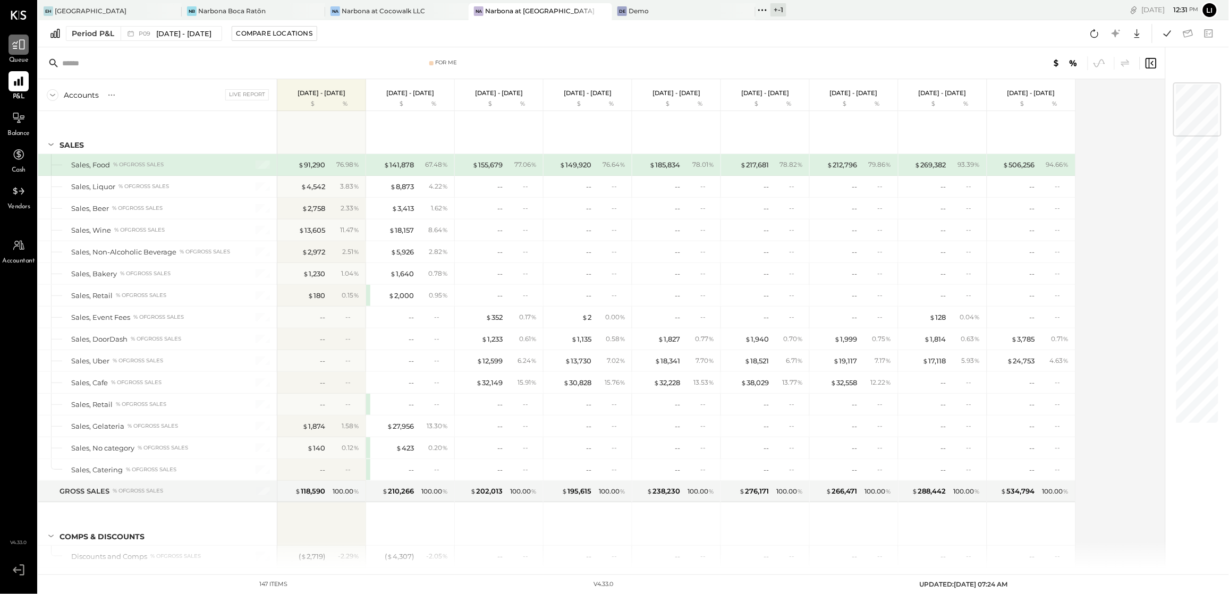
click at [17, 51] on icon at bounding box center [19, 45] width 14 height 14
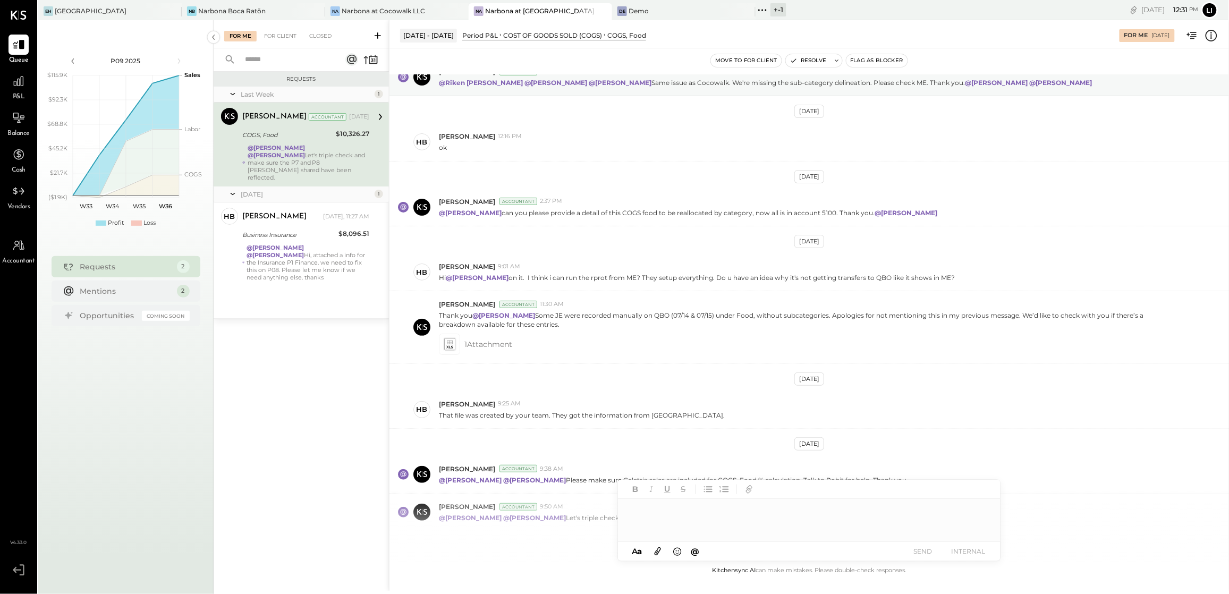
scroll to position [92, 0]
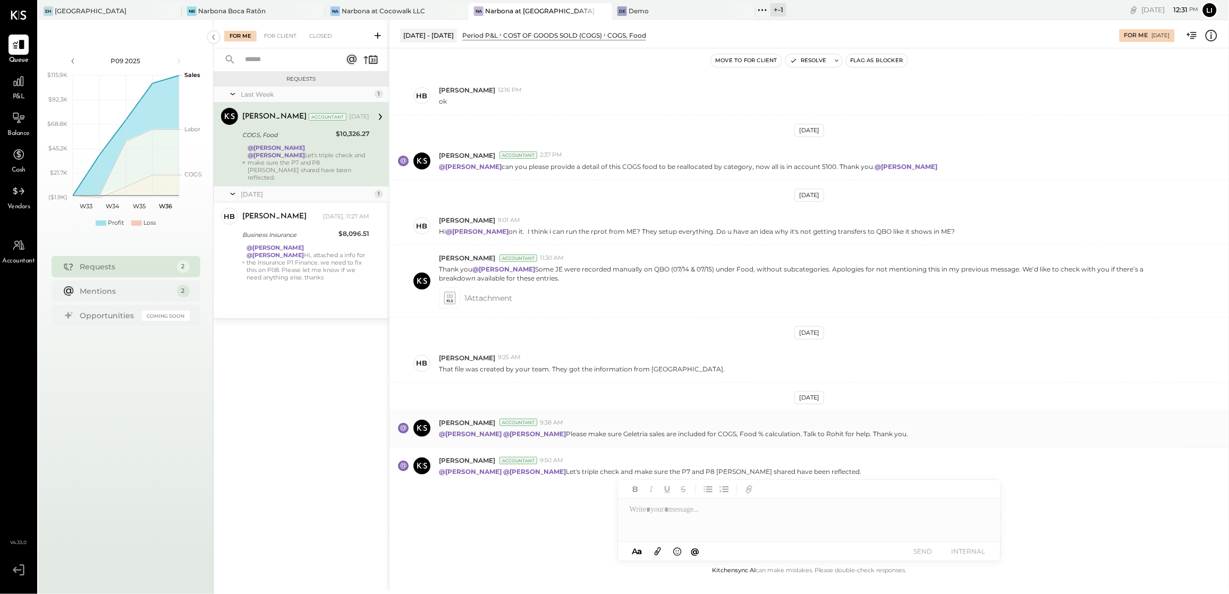
click at [687, 437] on p "@[PERSON_NAME] @[PERSON_NAME] Please make sure Geletria sales are included for …" at bounding box center [673, 433] width 469 height 9
click at [650, 436] on p "@[PERSON_NAME] @[PERSON_NAME] Please make sure Geletria sales are included for …" at bounding box center [673, 433] width 469 height 9
drag, startPoint x: 650, startPoint y: 436, endPoint x: 736, endPoint y: 431, distance: 86.3
click at [736, 431] on p "@[PERSON_NAME] @[PERSON_NAME] Please make sure Geletria sales are included for …" at bounding box center [673, 433] width 469 height 9
drag, startPoint x: 746, startPoint y: 432, endPoint x: 765, endPoint y: 433, distance: 19.1
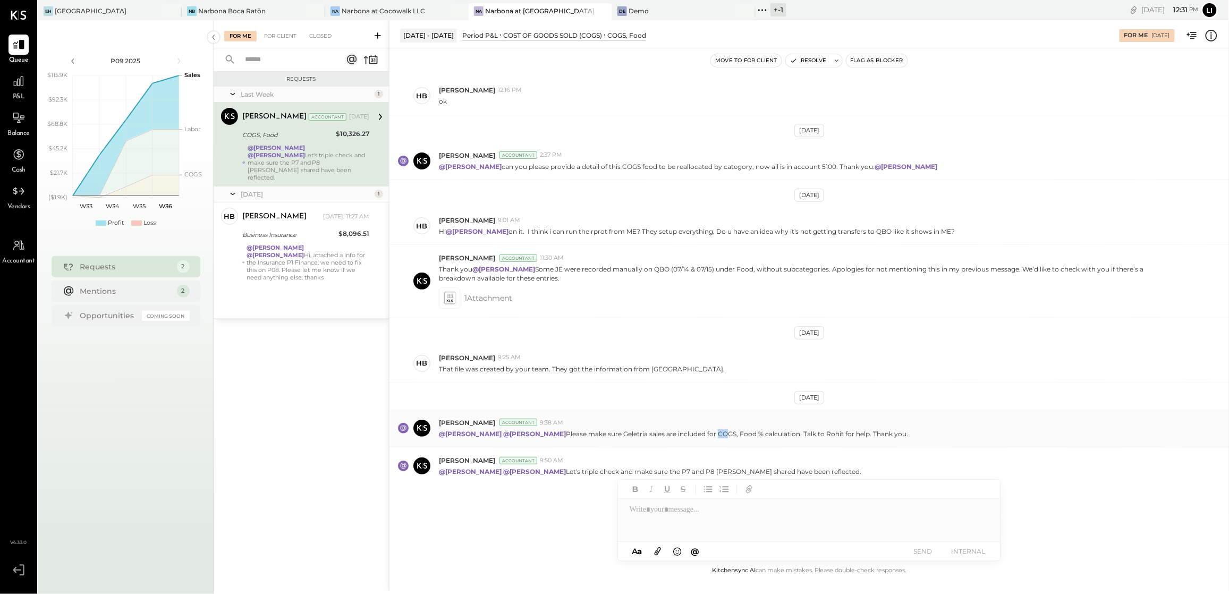
click at [753, 433] on p "@[PERSON_NAME] @[PERSON_NAME] Please make sure Geletria sales are included for …" at bounding box center [673, 433] width 469 height 9
click at [765, 433] on p "@[PERSON_NAME] @[PERSON_NAME] Please make sure Geletria sales are included for …" at bounding box center [673, 433] width 469 height 9
click at [790, 436] on p "@[PERSON_NAME] @[PERSON_NAME] Please make sure Geletria sales are included for …" at bounding box center [673, 433] width 469 height 9
drag, startPoint x: 743, startPoint y: 436, endPoint x: 826, endPoint y: 439, distance: 83.0
click at [822, 439] on div "[PERSON_NAME] Accountant 9:38 AM @[PERSON_NAME] @[PERSON_NAME] Please make sure…" at bounding box center [810, 429] width 840 height 38
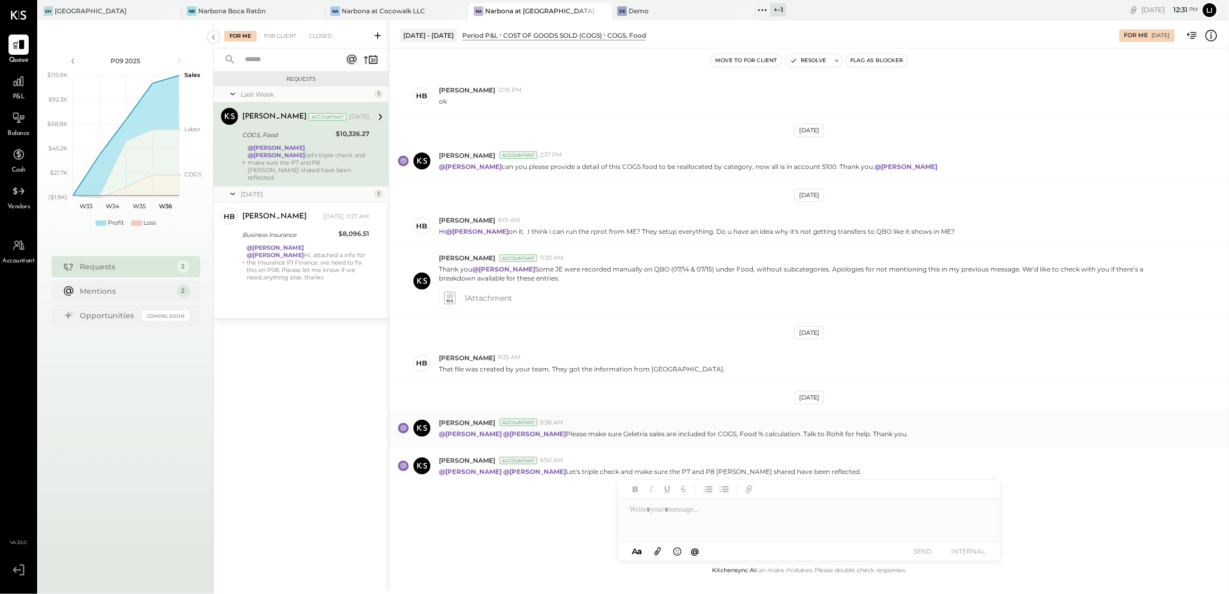
click at [831, 439] on div "[PERSON_NAME] Accountant 9:38 AM @[PERSON_NAME] @[PERSON_NAME] Please make sure…" at bounding box center [810, 429] width 840 height 38
click at [929, 439] on div "[PERSON_NAME] Accountant 9:38 AM @[PERSON_NAME] @[PERSON_NAME] Please make sure…" at bounding box center [810, 429] width 840 height 38
click at [654, 439] on div "[PERSON_NAME] Accountant 9:38 AM @[PERSON_NAME] @[PERSON_NAME] Please make sure…" at bounding box center [810, 429] width 840 height 38
click at [20, 91] on div at bounding box center [19, 81] width 20 height 20
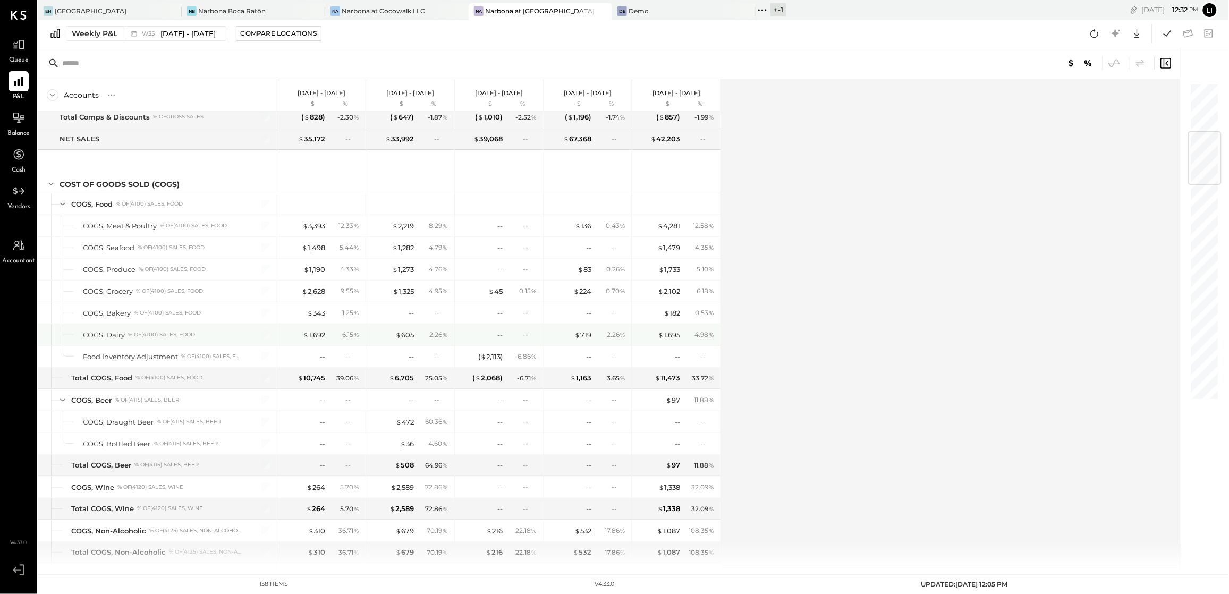
scroll to position [401, 0]
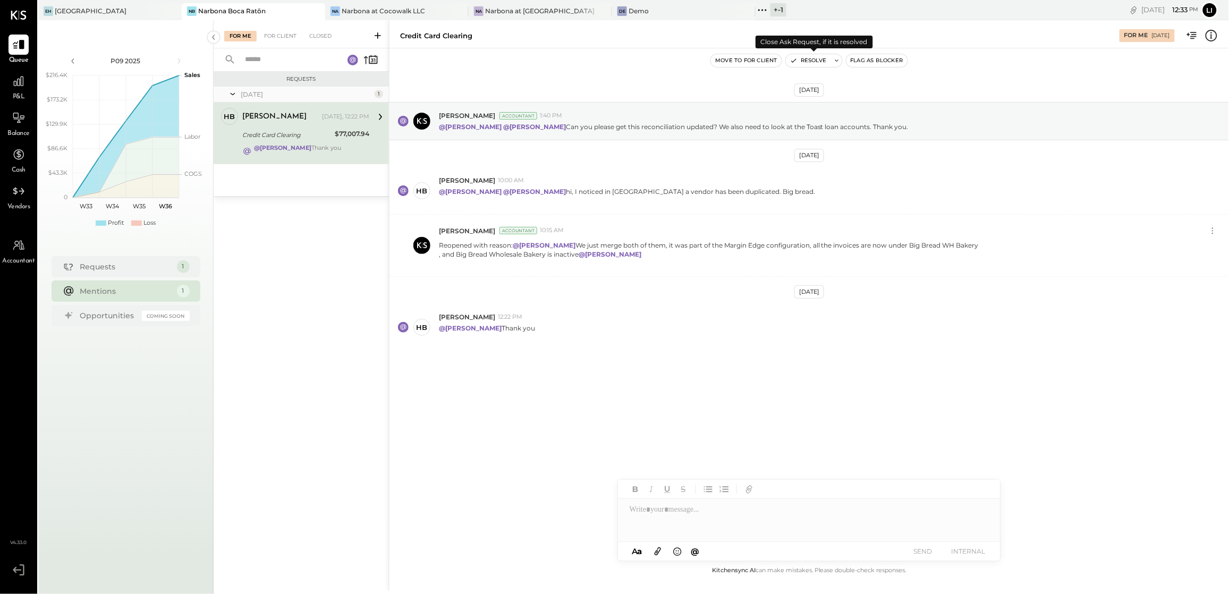
click at [809, 65] on button "Resolve" at bounding box center [808, 60] width 45 height 13
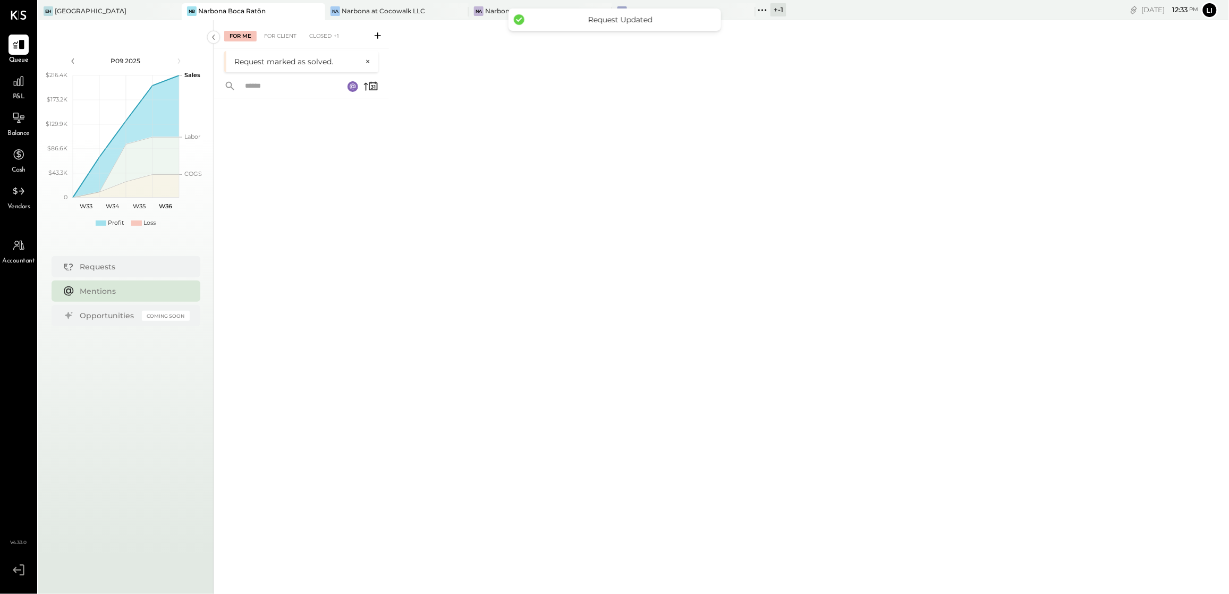
click at [271, 24] on div "For Me For Client Closed +1" at bounding box center [301, 34] width 175 height 28
click at [271, 32] on div "For Client" at bounding box center [280, 36] width 43 height 11
click at [321, 35] on div "Closed" at bounding box center [320, 36] width 33 height 11
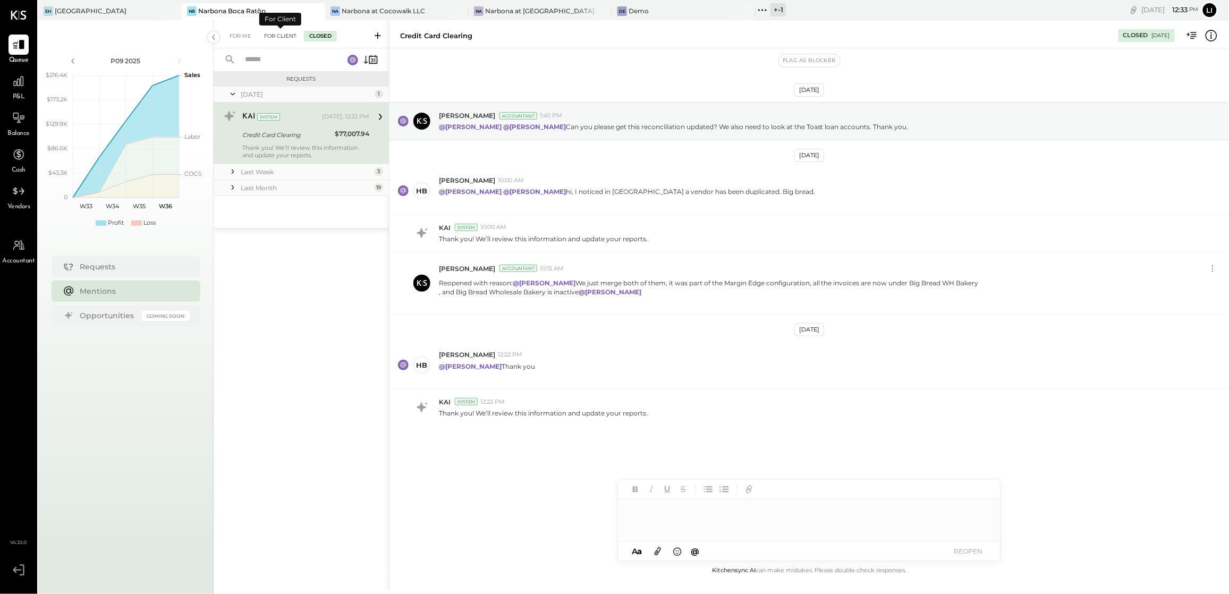
click at [290, 35] on div "For Client" at bounding box center [280, 36] width 43 height 11
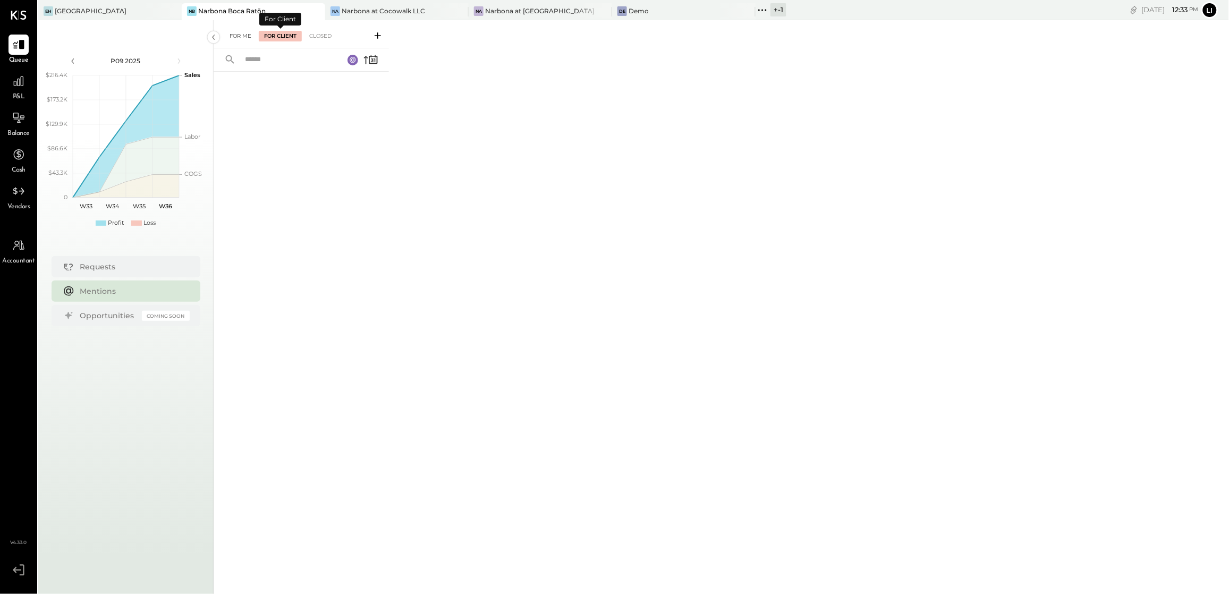
click at [240, 35] on div "For Me" at bounding box center [240, 36] width 32 height 11
click at [302, 239] on div at bounding box center [301, 317] width 175 height 490
click at [353, 6] on div "Narbona at Cocowalk LLC" at bounding box center [383, 10] width 83 height 9
click at [275, 36] on div "For Client" at bounding box center [280, 36] width 43 height 11
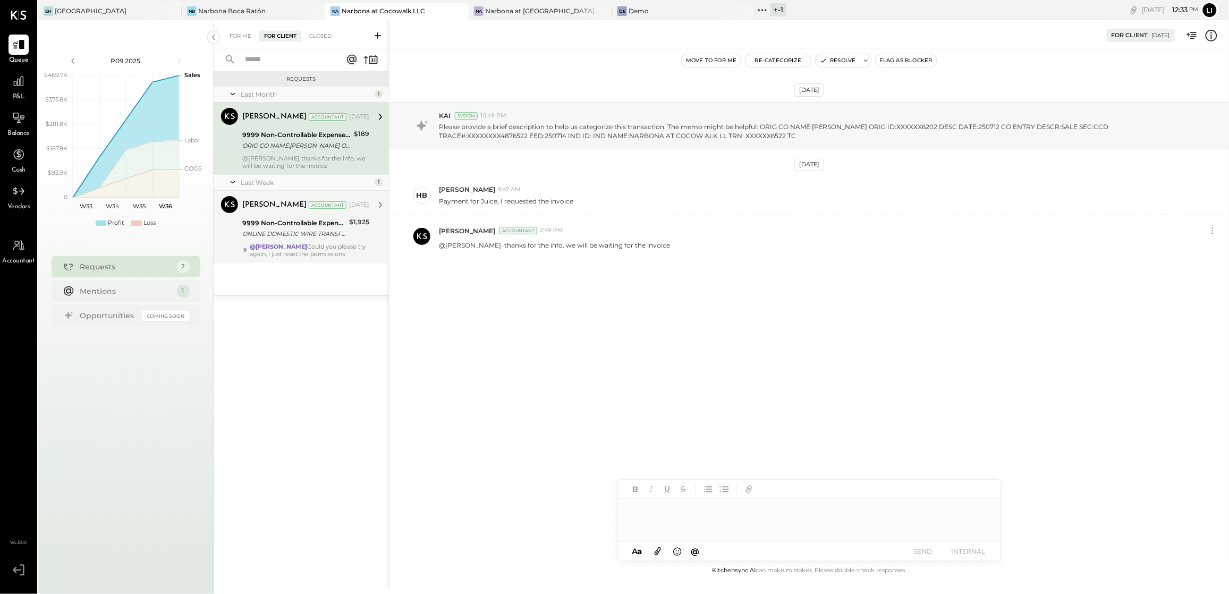
click at [306, 250] on div "@Heidy Balart Could you please try again, i just reset the permissions" at bounding box center [310, 250] width 120 height 15
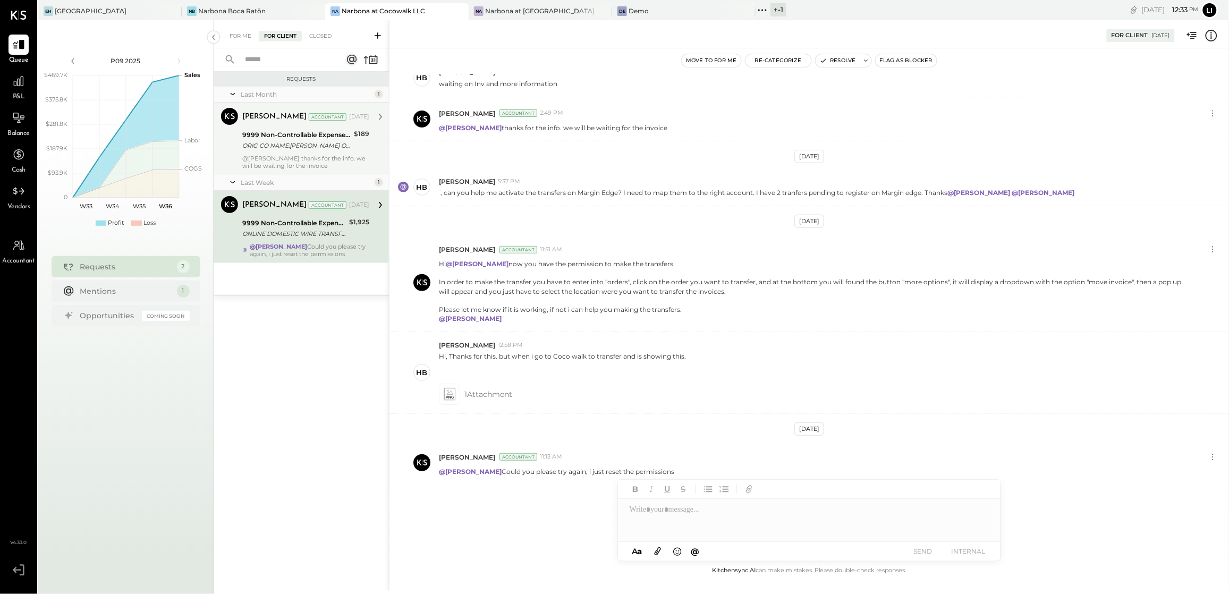
click at [297, 132] on div "9999 Non-Controllable Expenses:Other Income and Expenses:To Be Classified P&L" at bounding box center [296, 135] width 108 height 11
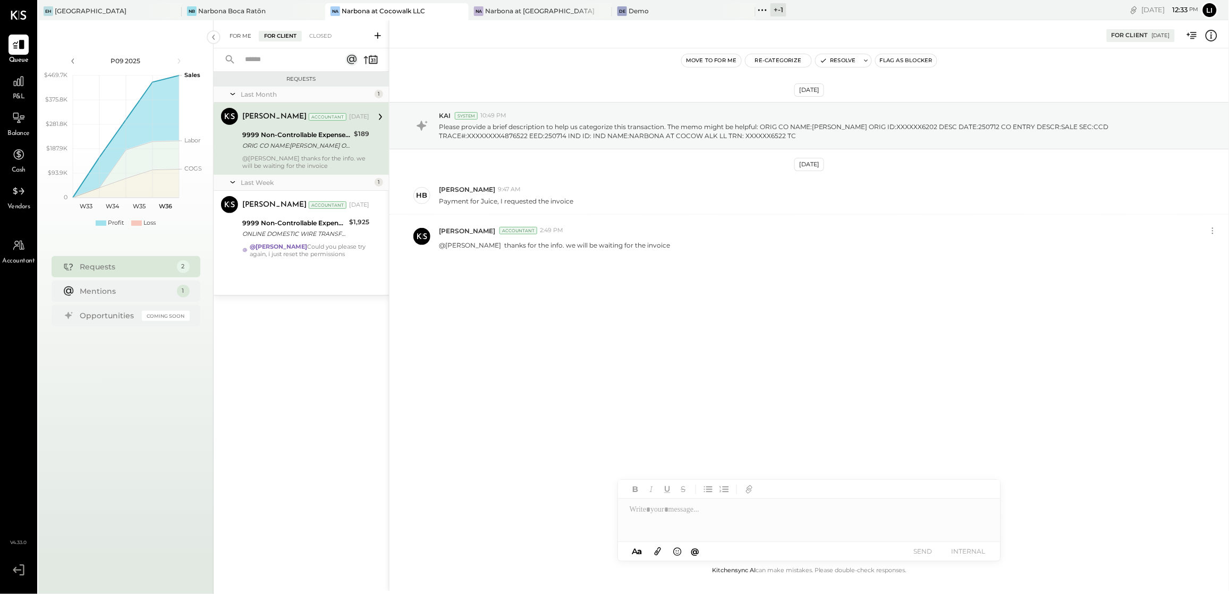
click at [229, 31] on div "For Me" at bounding box center [240, 36] width 32 height 11
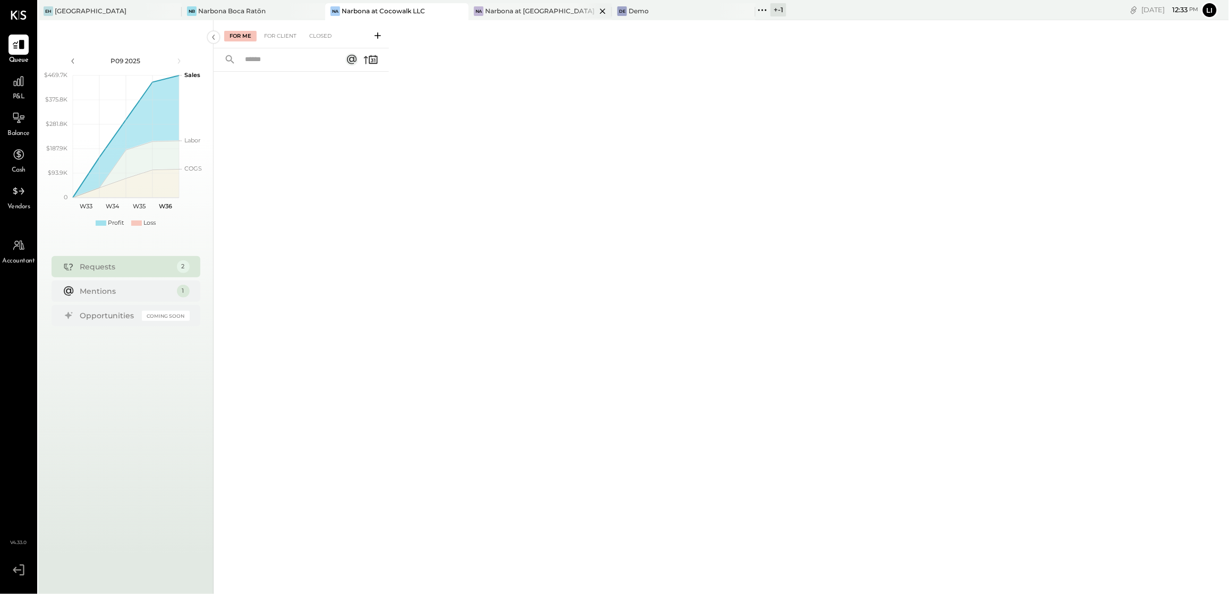
click at [498, 6] on div "Narbona at [GEOGRAPHIC_DATA] LLC" at bounding box center [540, 10] width 111 height 9
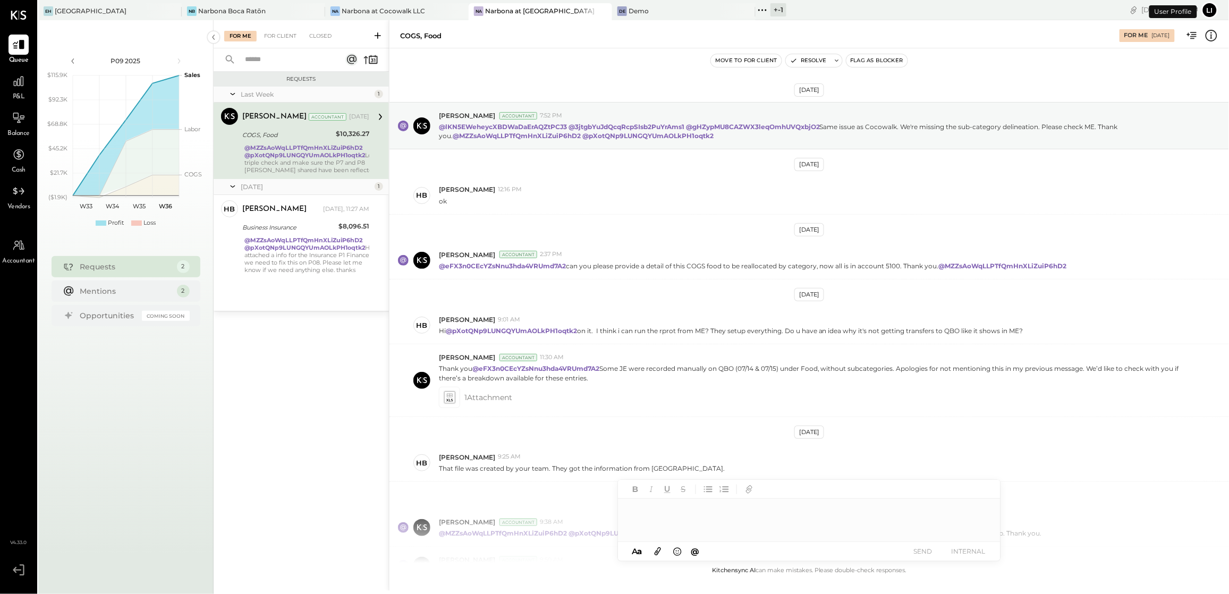
scroll to position [93, 0]
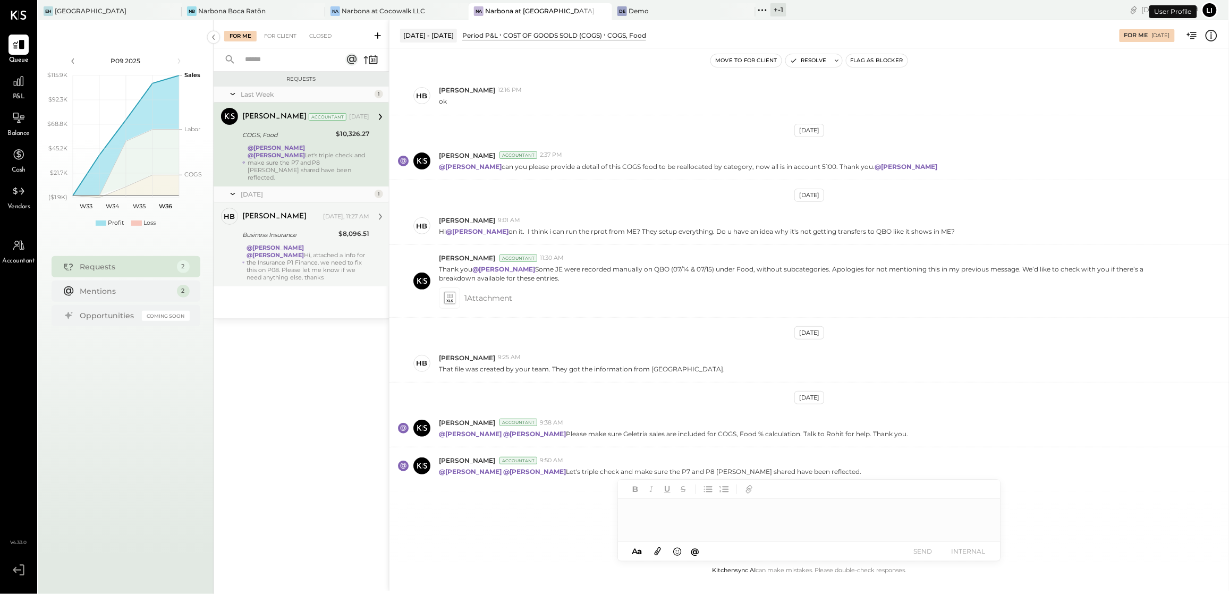
click at [307, 231] on div "Business Insurance" at bounding box center [288, 235] width 93 height 11
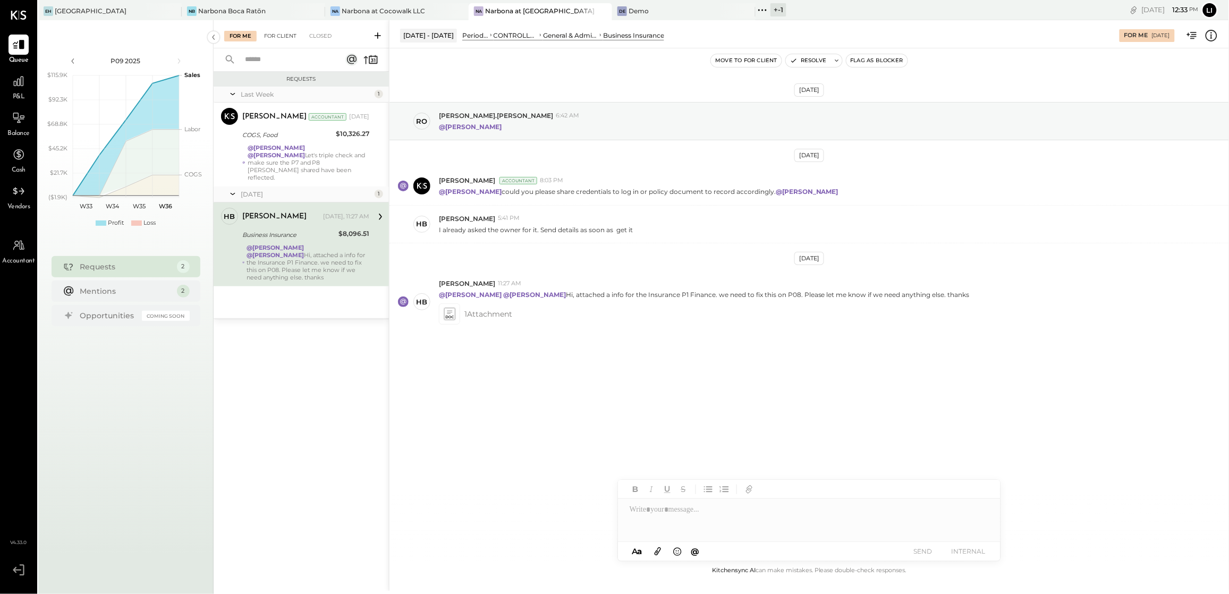
click at [272, 38] on div "For Client" at bounding box center [280, 36] width 43 height 11
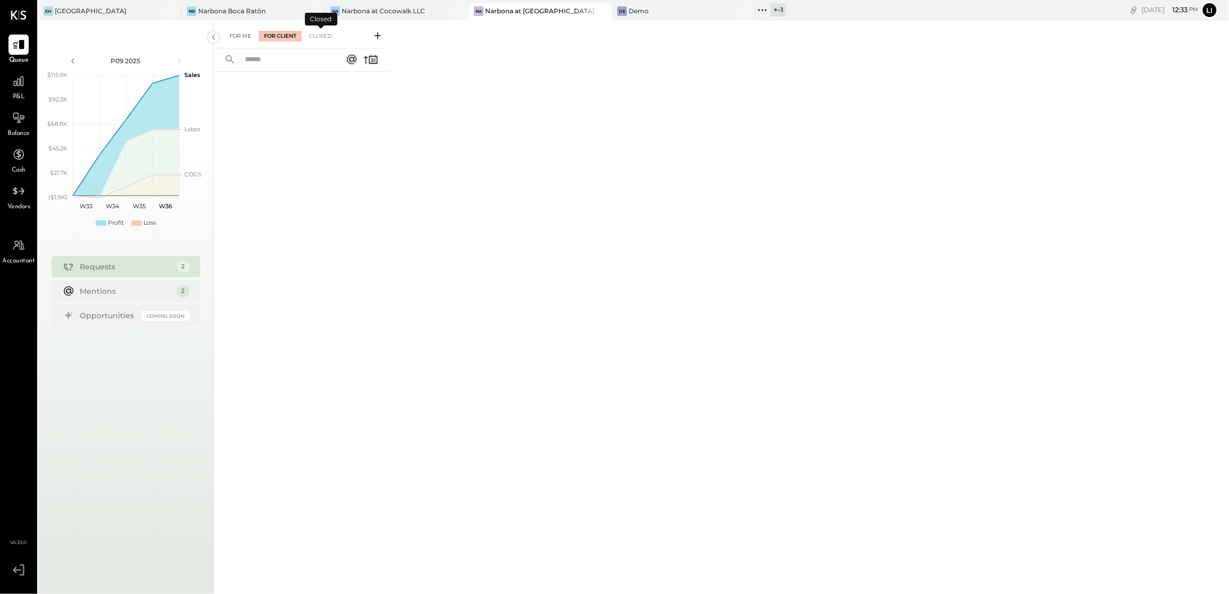
click at [246, 32] on div "For Me" at bounding box center [240, 36] width 32 height 11
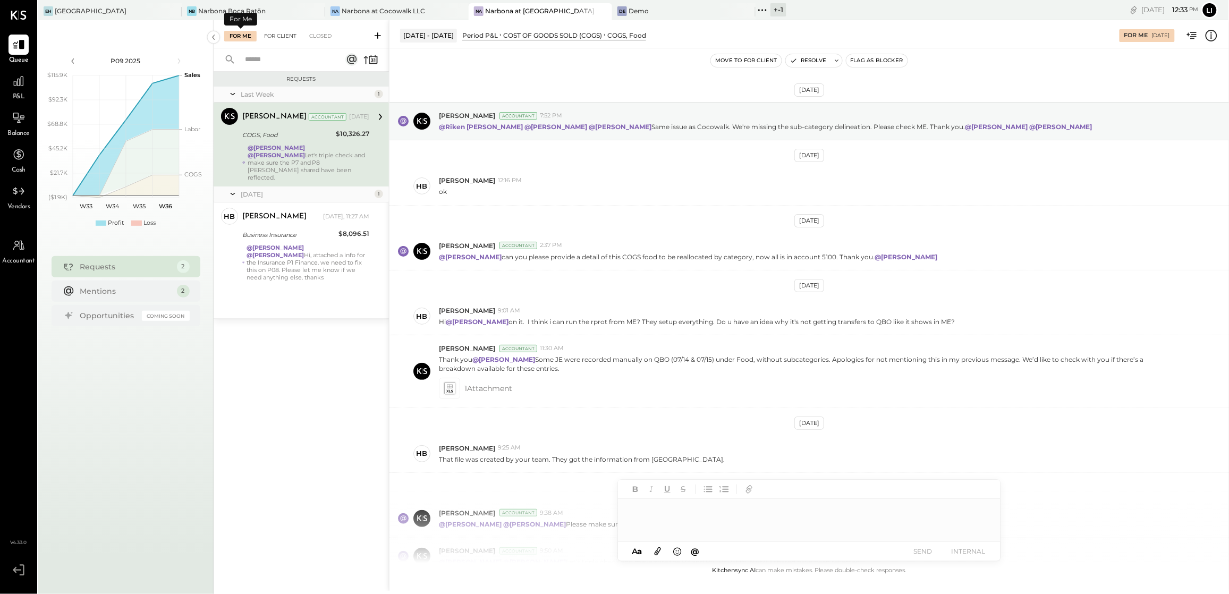
scroll to position [93, 0]
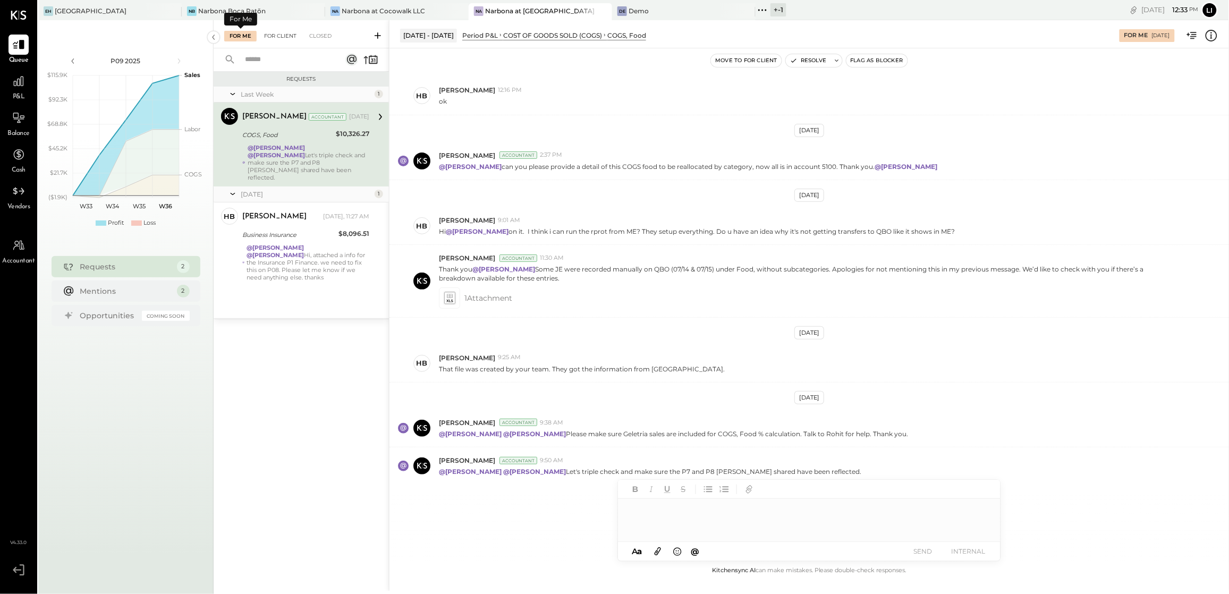
click at [277, 33] on div "For Client" at bounding box center [280, 36] width 43 height 11
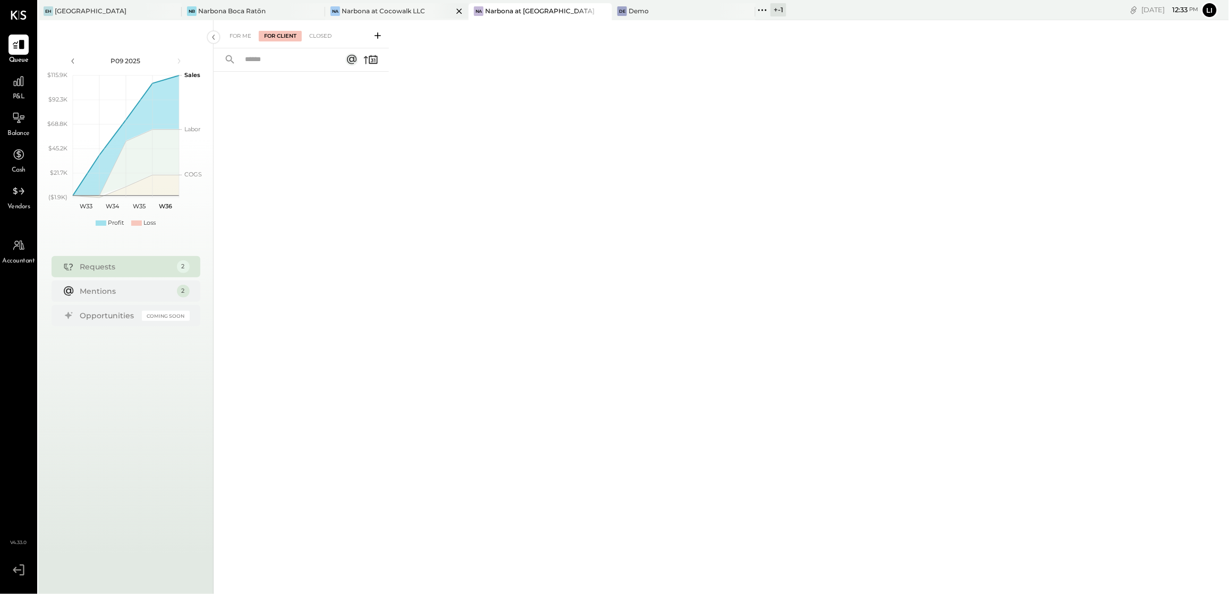
click at [382, 11] on div "Narbona at Cocowalk LLC" at bounding box center [383, 10] width 83 height 9
click at [289, 35] on div "For Client" at bounding box center [280, 36] width 43 height 11
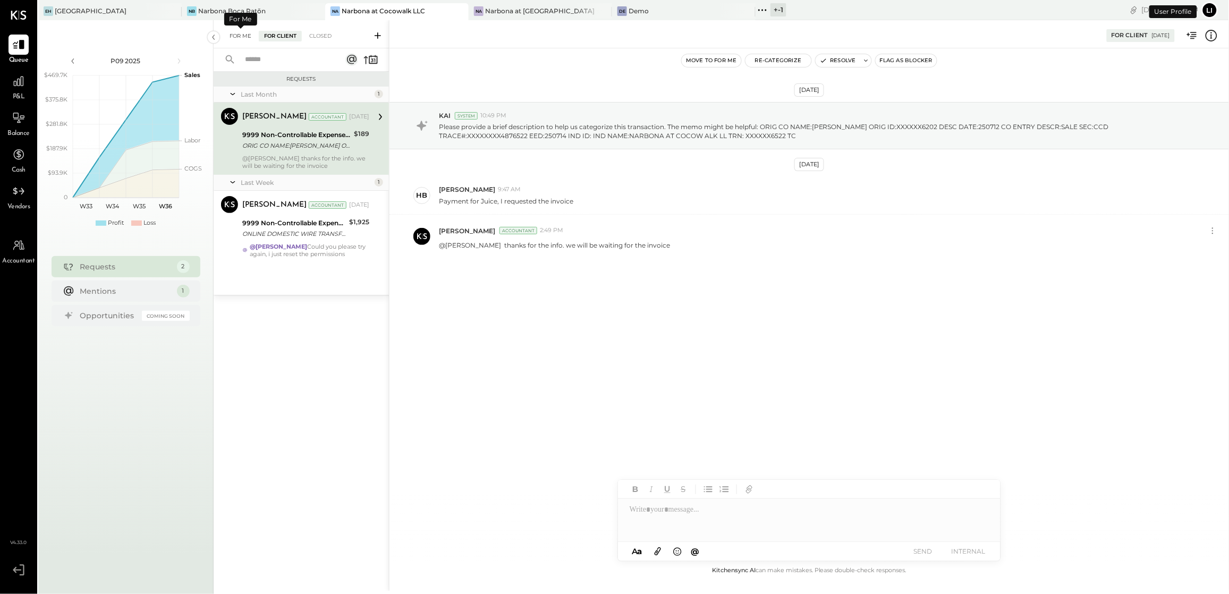
click at [250, 37] on div "For Me" at bounding box center [240, 36] width 32 height 11
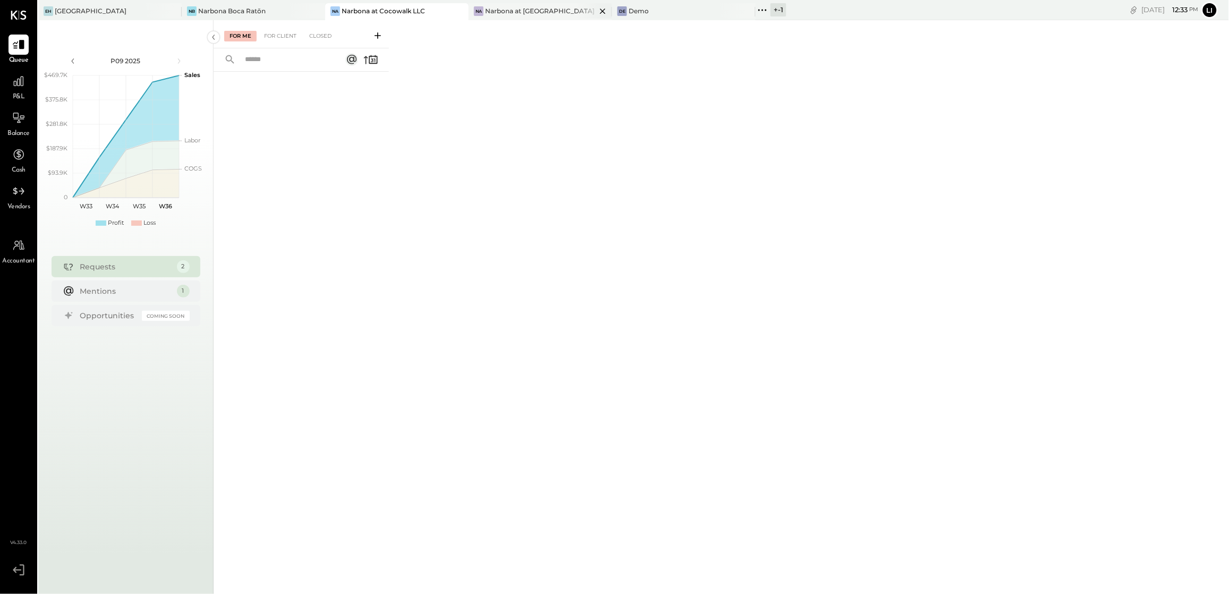
click at [515, 11] on div "Narbona at [GEOGRAPHIC_DATA] LLC" at bounding box center [540, 10] width 111 height 9
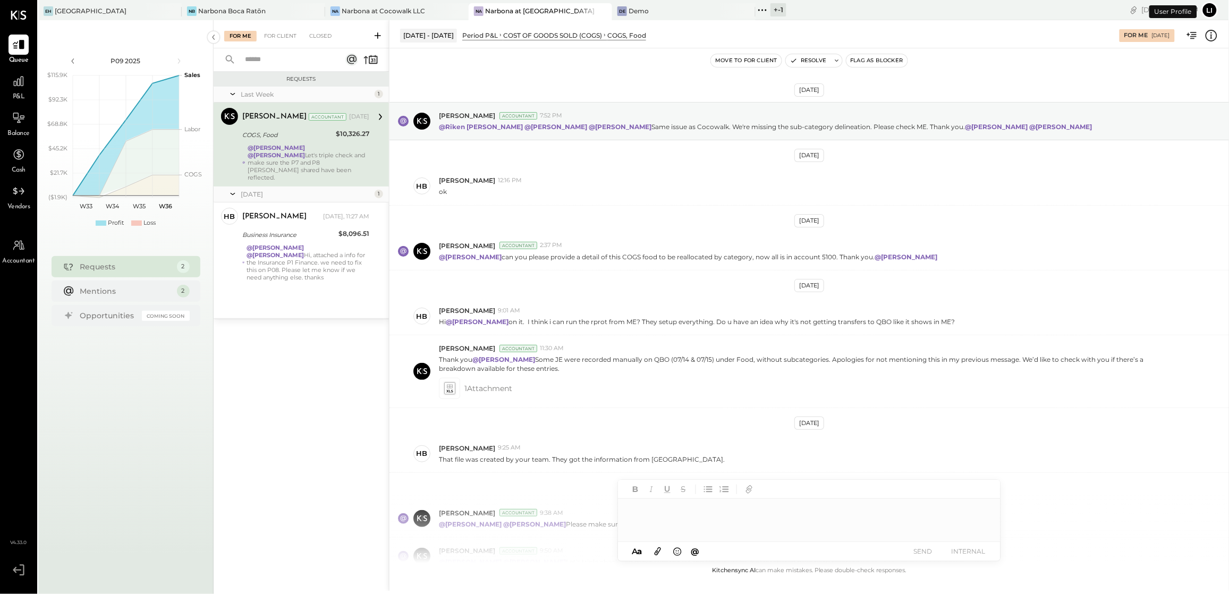
scroll to position [93, 0]
